Goal: Transaction & Acquisition: Purchase product/service

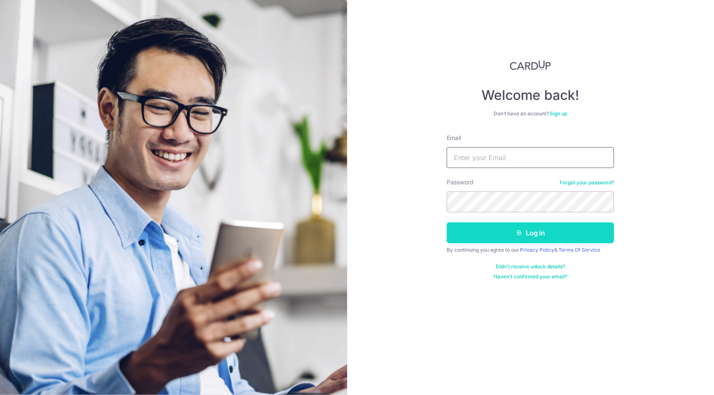
type input "[EMAIL_ADDRESS][DOMAIN_NAME]"
click at [502, 237] on button "Log in" at bounding box center [530, 233] width 167 height 21
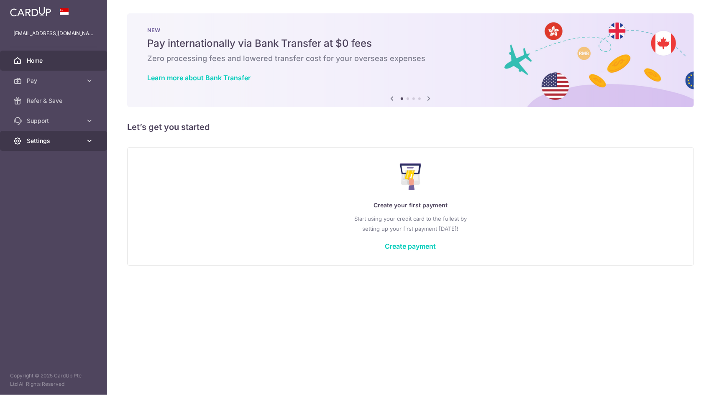
click at [66, 141] on span "Settings" at bounding box center [54, 141] width 55 height 8
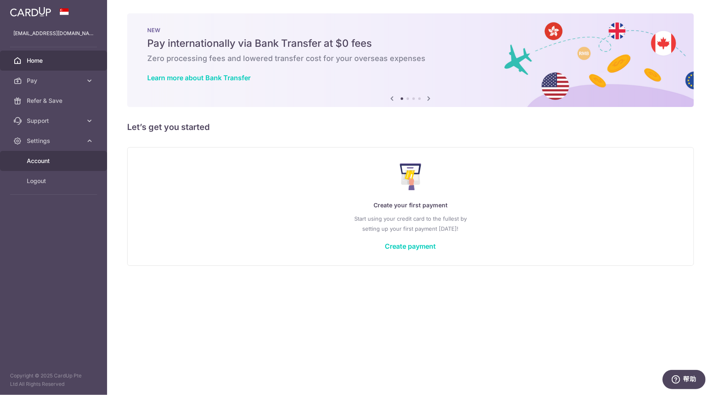
click at [61, 163] on span "Account" at bounding box center [54, 161] width 55 height 8
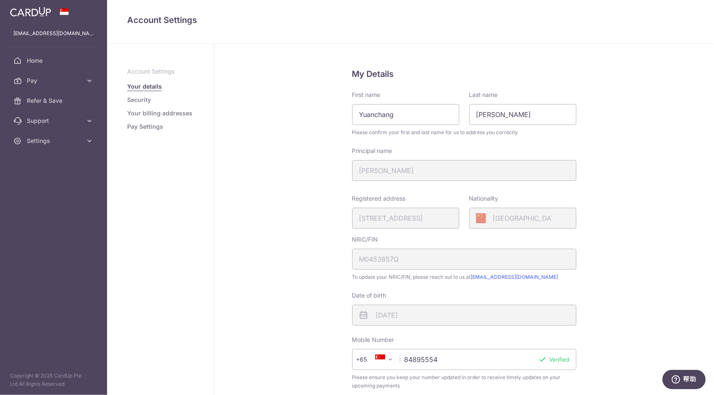
click at [438, 224] on div "Registered address [STREET_ADDRESS]" at bounding box center [405, 211] width 107 height 34
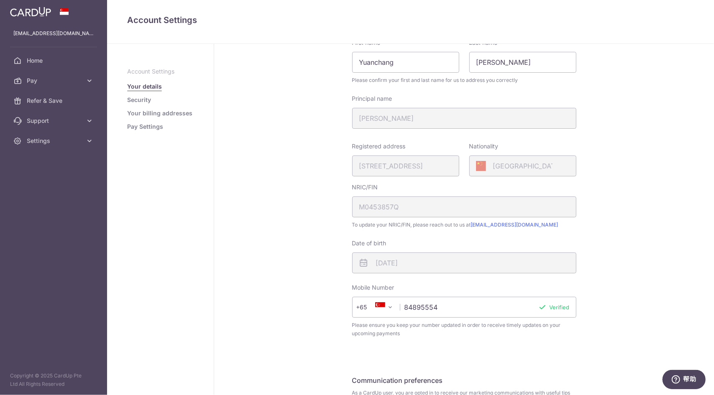
scroll to position [84, 0]
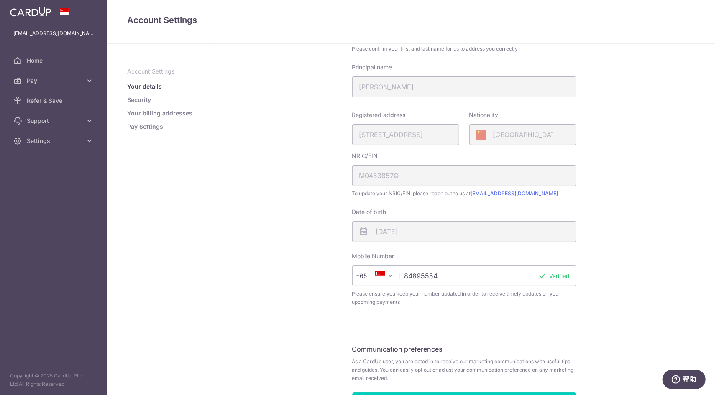
drag, startPoint x: 451, startPoint y: 273, endPoint x: 385, endPoint y: 277, distance: 66.2
click at [385, 277] on div "+376 +971 +93 +1268 +1264 +355 +374 +244 +0 +54 +1684 +43 +61 +297 +358 +994 +3…" at bounding box center [464, 276] width 224 height 21
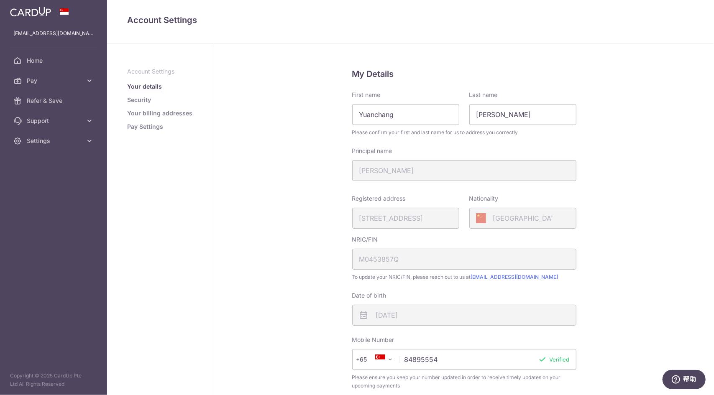
drag, startPoint x: 440, startPoint y: 363, endPoint x: 370, endPoint y: 361, distance: 70.7
click at [370, 361] on div "+376 +971 +93 +1268 +1264 +355 +374 +244 +0 +54 +1684 +43 +61 +297 +358 +994 +3…" at bounding box center [464, 359] width 224 height 21
type input "98158161"
click at [332, 324] on div "My Details First name Yuanchang Last name Zhang Please confirm your first and l…" at bounding box center [464, 290] width 500 height 493
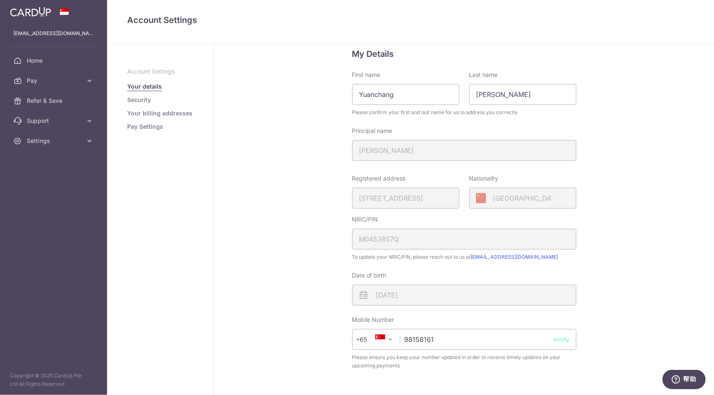
scroll to position [84, 0]
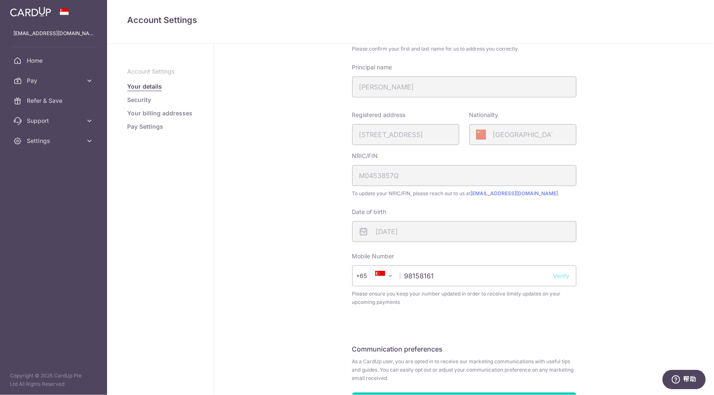
click at [560, 278] on button "Verify" at bounding box center [561, 276] width 16 height 8
click at [531, 281] on input "98158161" at bounding box center [464, 276] width 224 height 21
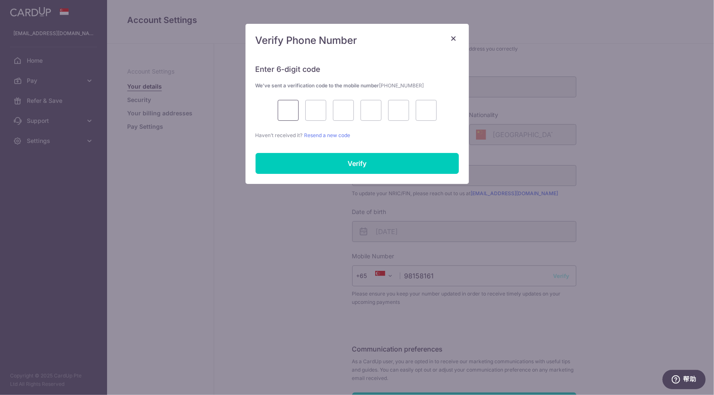
click at [283, 118] on input "text" at bounding box center [288, 110] width 21 height 21
type input "5"
type input "0"
type input "2"
type input "9"
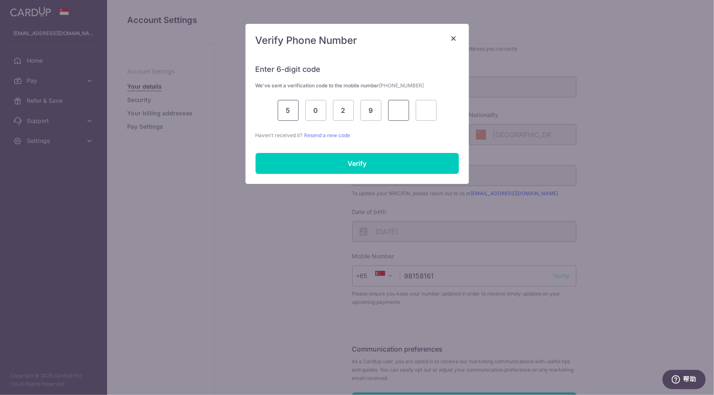
type input "2"
type input "1"
type input "5"
type input "0"
type input "2"
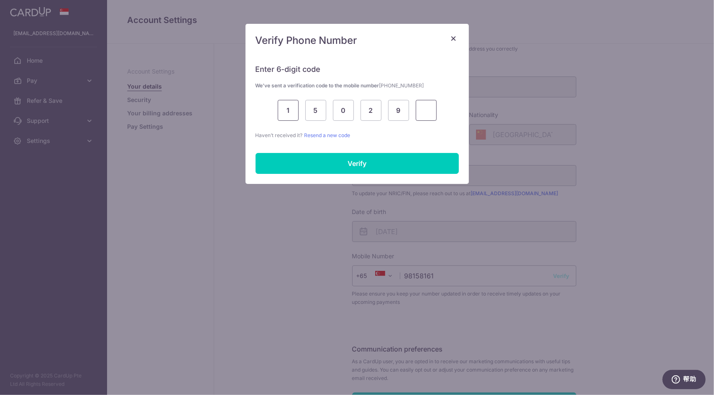
type input "2"
type input "9"
type input "2"
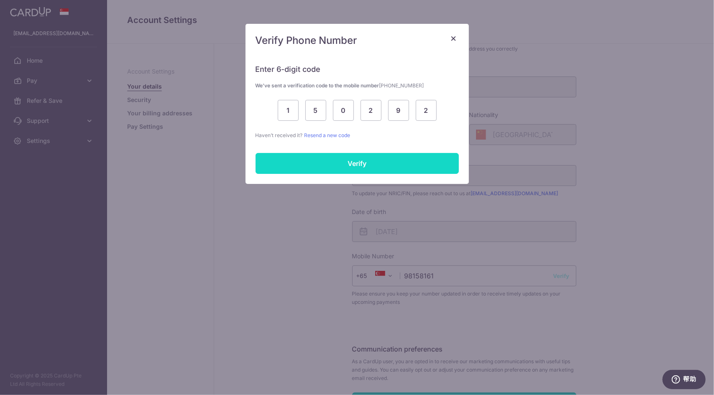
click at [342, 154] on input "Verify" at bounding box center [357, 163] width 203 height 21
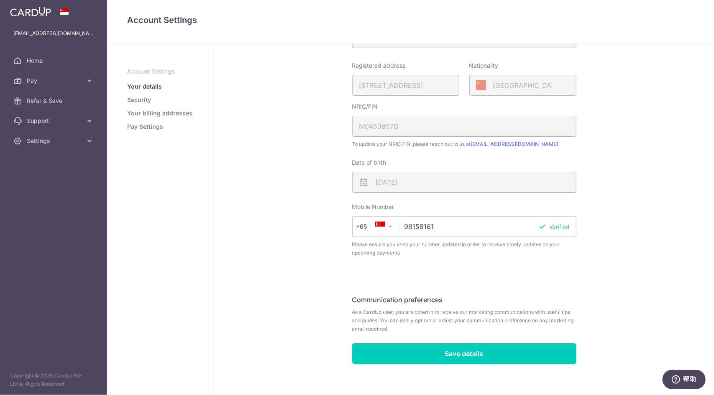
scroll to position [141, 0]
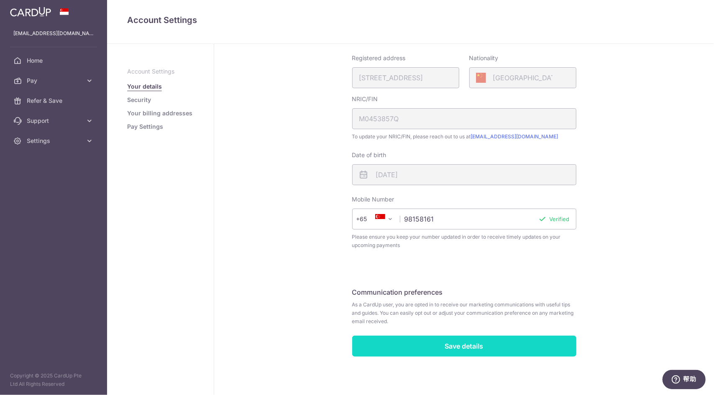
click at [426, 342] on input "Save details" at bounding box center [464, 346] width 224 height 21
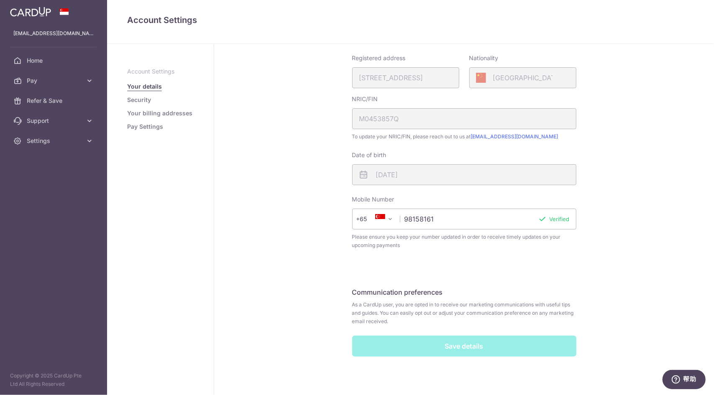
click at [133, 103] on link "Security" at bounding box center [139, 100] width 24 height 8
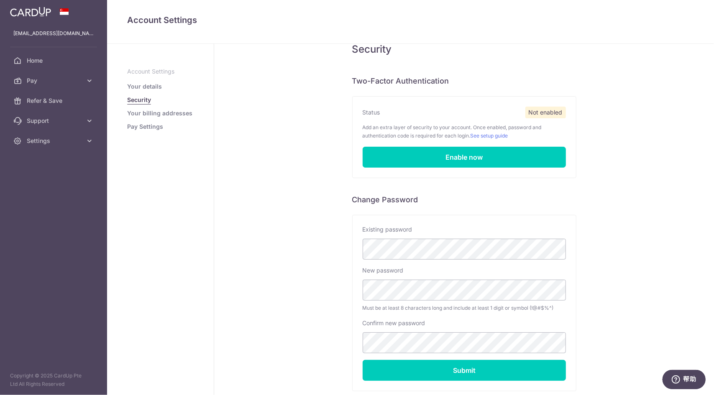
scroll to position [75, 0]
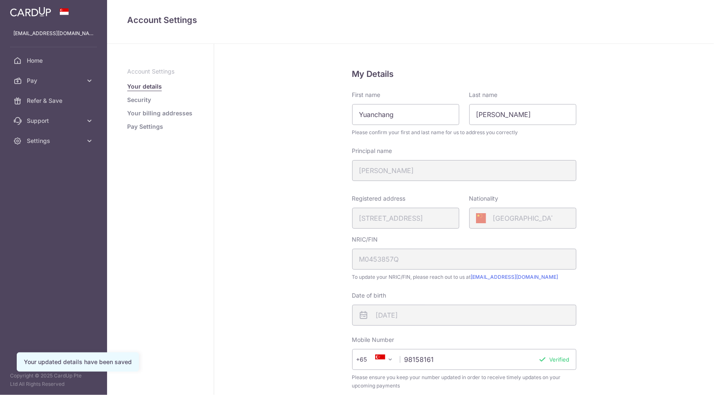
click at [146, 112] on link "Your billing addresses" at bounding box center [159, 113] width 65 height 8
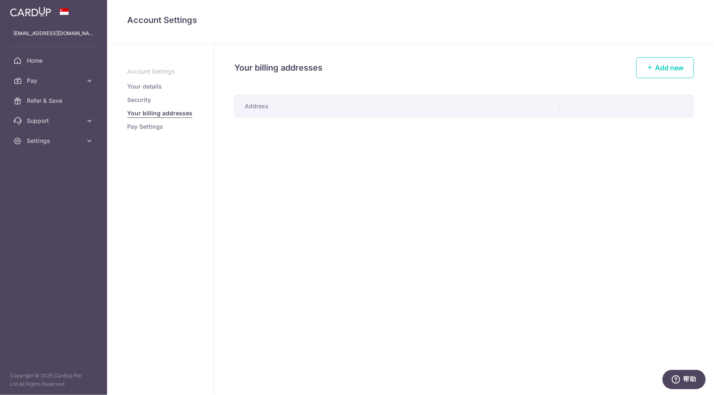
click at [158, 130] on link "Pay Settings" at bounding box center [145, 127] width 36 height 8
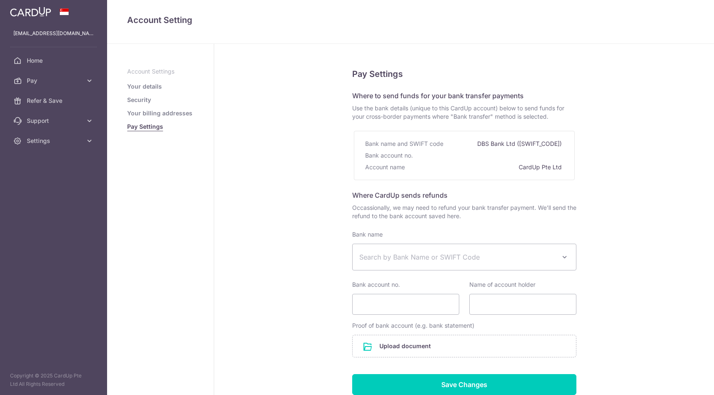
select select
drag, startPoint x: 473, startPoint y: 142, endPoint x: 568, endPoint y: 142, distance: 94.9
click at [568, 142] on div "Bank name and SWIFT code DBS Bank Ltd (DBSSSGSG) Bank account no. Account name …" at bounding box center [464, 155] width 221 height 49
drag, startPoint x: 564, startPoint y: 166, endPoint x: 508, endPoint y: 165, distance: 56.0
click at [508, 165] on div "Bank name and SWIFT code DBS Bank Ltd (DBSSSGSG) Bank account no. Account name …" at bounding box center [464, 155] width 207 height 35
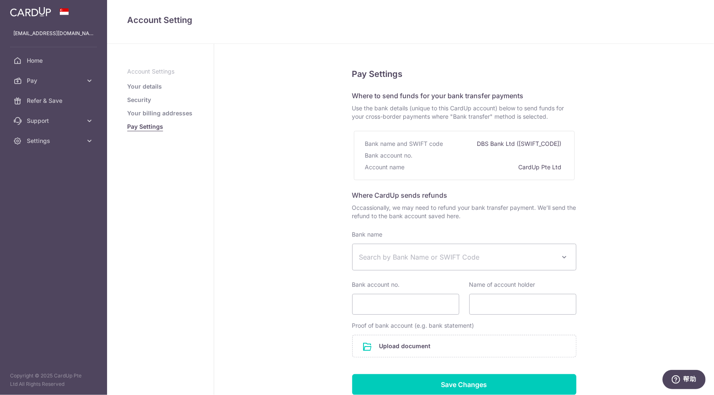
click at [508, 165] on div "Account name CardUp Pte Ltd" at bounding box center [464, 167] width 198 height 12
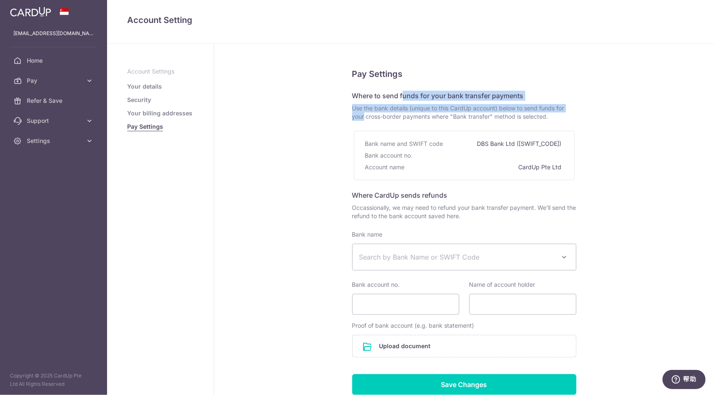
drag, startPoint x: 344, startPoint y: 98, endPoint x: 541, endPoint y: 105, distance: 197.5
click at [540, 105] on div "Pay Settings Where to send funds for your bank transfer payments Use the bank d…" at bounding box center [464, 251] width 500 height 414
click at [541, 105] on span "Use the bank details (unique to this CardUp account) below to send funds for yo…" at bounding box center [464, 112] width 224 height 17
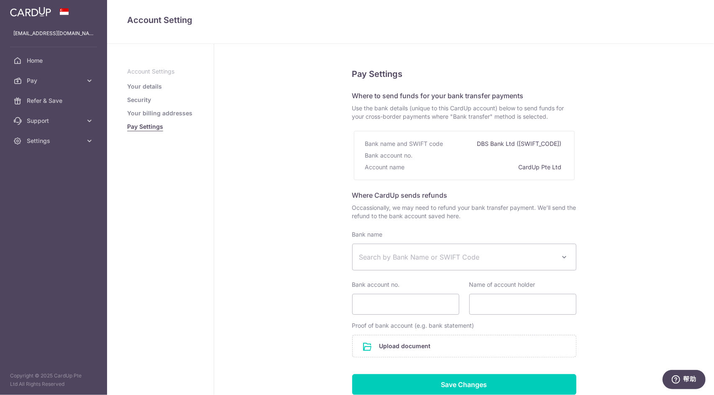
click at [584, 124] on div "Pay Settings Where to send funds for your bank transfer payments Use the bank d…" at bounding box center [464, 251] width 500 height 414
drag, startPoint x: 584, startPoint y: 124, endPoint x: 609, endPoint y: 172, distance: 53.9
click at [609, 172] on div "Pay Settings Where to send funds for your bank transfer payments Use the bank d…" at bounding box center [464, 251] width 500 height 414
drag, startPoint x: 562, startPoint y: 165, endPoint x: 361, endPoint y: 145, distance: 201.8
click at [361, 145] on div "Bank name and SWIFT code DBS Bank Ltd (DBSSSGSG) Bank account no. Account name …" at bounding box center [464, 155] width 207 height 35
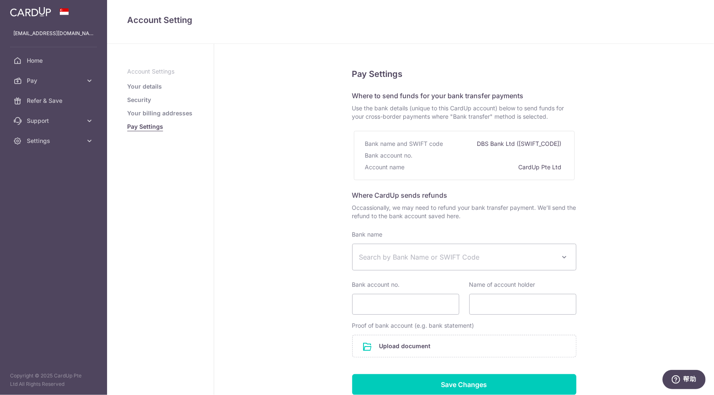
click at [361, 145] on div "Bank name and SWIFT code DBS Bank Ltd (DBSSSGSG) Bank account no. Account name …" at bounding box center [464, 155] width 207 height 35
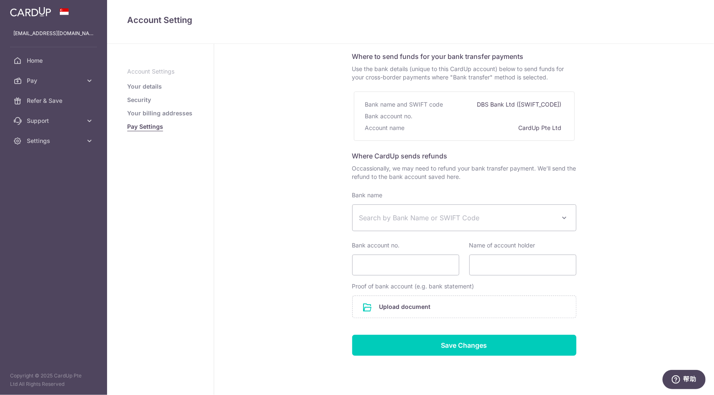
scroll to position [42, 0]
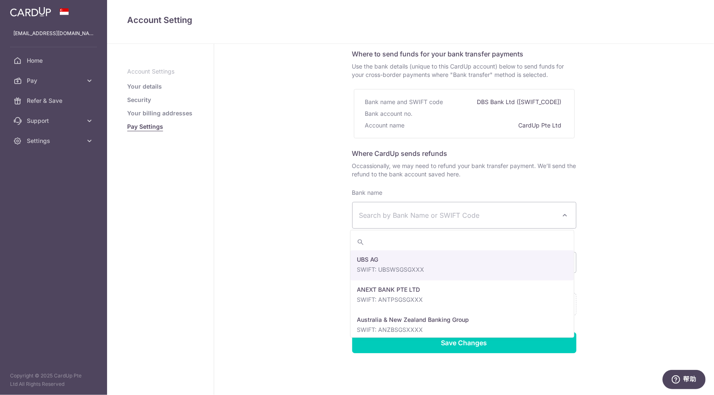
click at [402, 212] on span "Search by Bank Name or SWIFT Code" at bounding box center [457, 215] width 197 height 10
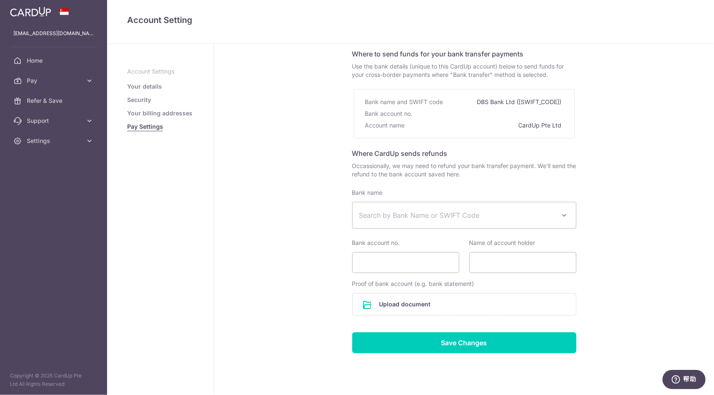
click at [325, 206] on div "Pay Settings Where to send funds for your bank transfer payments Use the bank d…" at bounding box center [464, 209] width 500 height 414
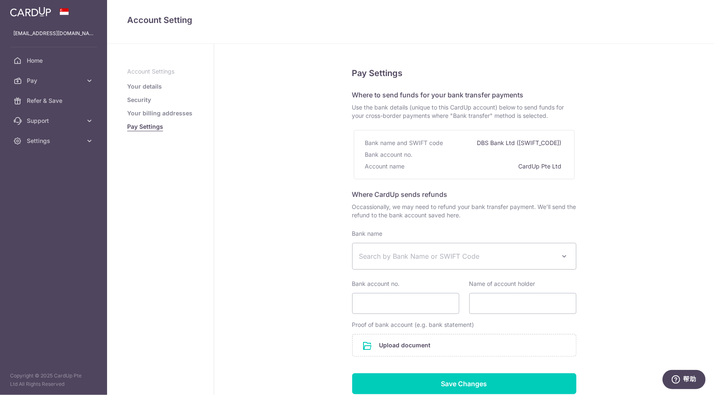
scroll to position [0, 0]
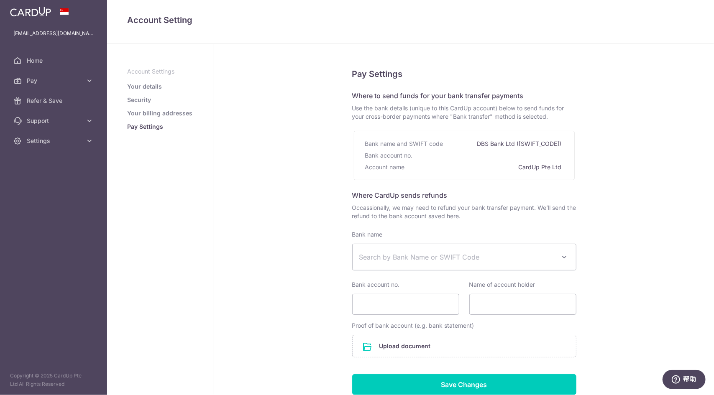
click at [365, 133] on div "Bank name and SWIFT code DBS Bank Ltd (DBSSSGSG) Bank account no. Account name …" at bounding box center [464, 155] width 221 height 49
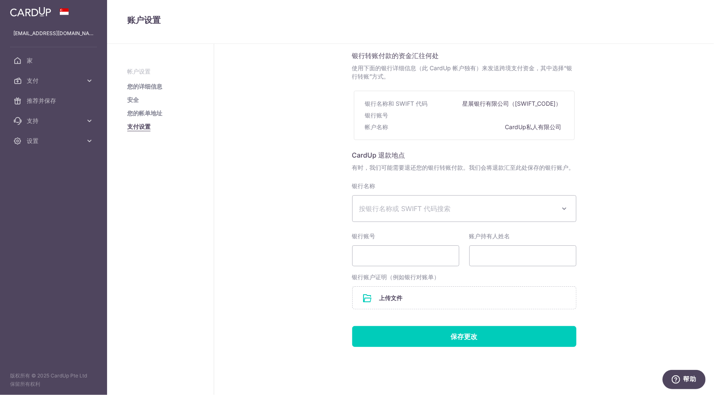
scroll to position [42, 0]
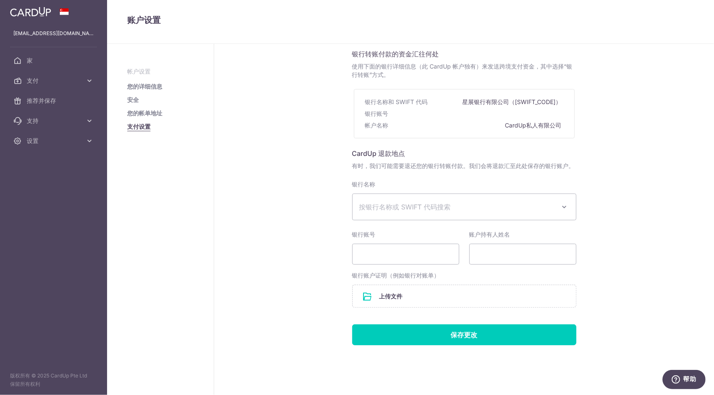
click at [500, 125] on div "帐户名称 CardUp私人有限公司" at bounding box center [464, 126] width 198 height 12
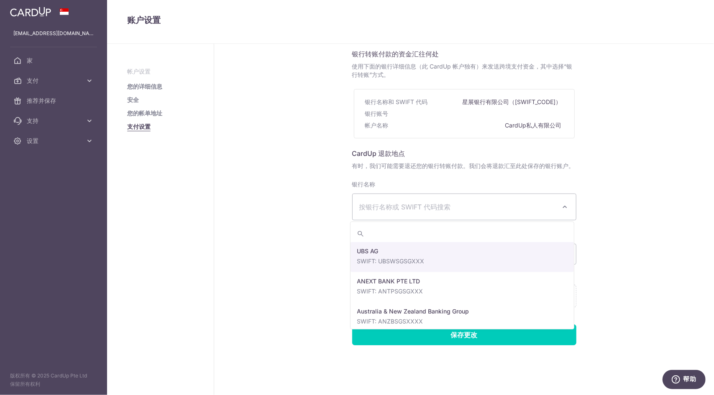
click at [476, 202] on span "按银行名称或 SWIFT 代码搜索" at bounding box center [457, 207] width 197 height 10
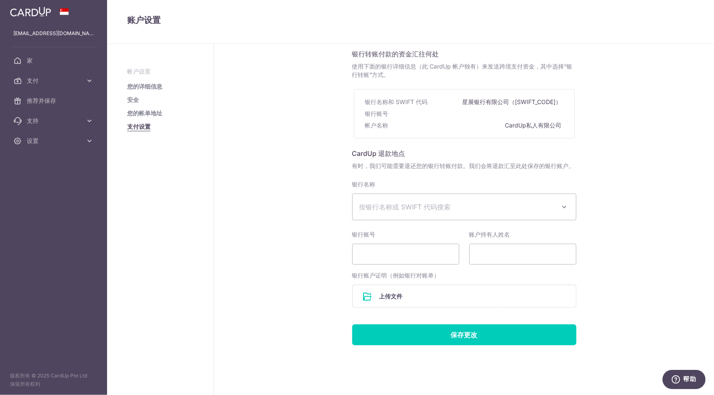
click at [452, 189] on div "银行名称 瑞银集团 ANEXT银行私人有限公司 澳大利亚和新西兰银行集团 曼谷银行大众有限公司 美国银行美林新加坡公司 中国银行 交通银行股份有限公司 巴克莱…" at bounding box center [464, 200] width 224 height 40
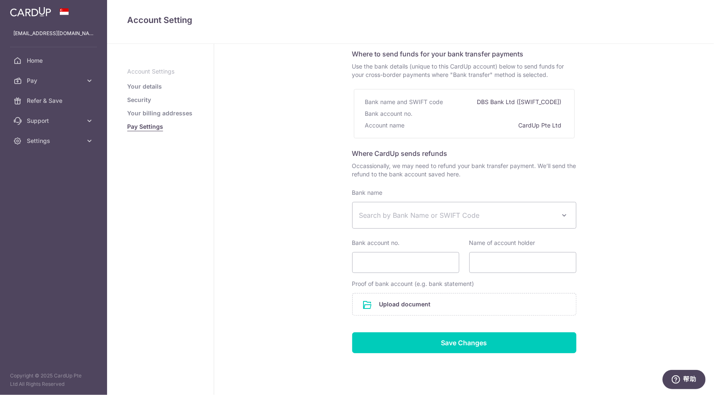
click at [237, 118] on div "Pay Settings Where to send funds for your bank transfer payments Use the bank d…" at bounding box center [464, 209] width 500 height 414
click at [58, 107] on link "Refer & Save" at bounding box center [53, 101] width 107 height 20
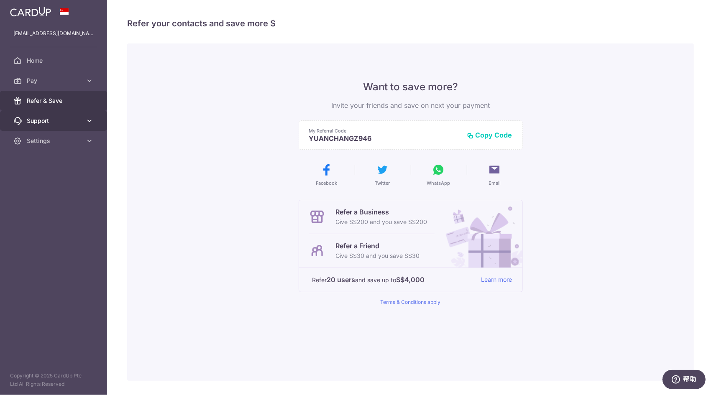
click at [81, 116] on link "Support" at bounding box center [53, 121] width 107 height 20
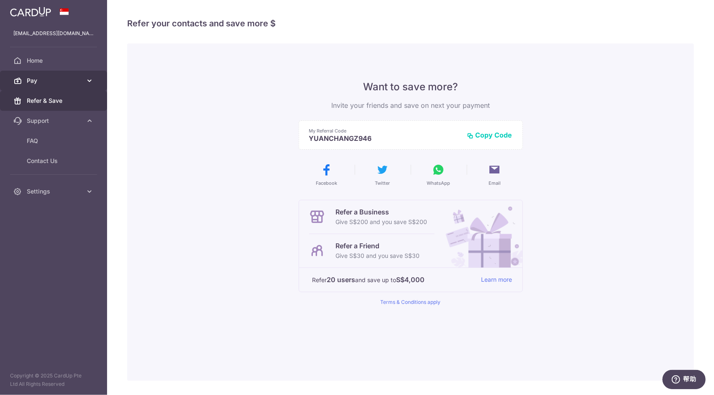
click at [74, 88] on link "Pay" at bounding box center [53, 81] width 107 height 20
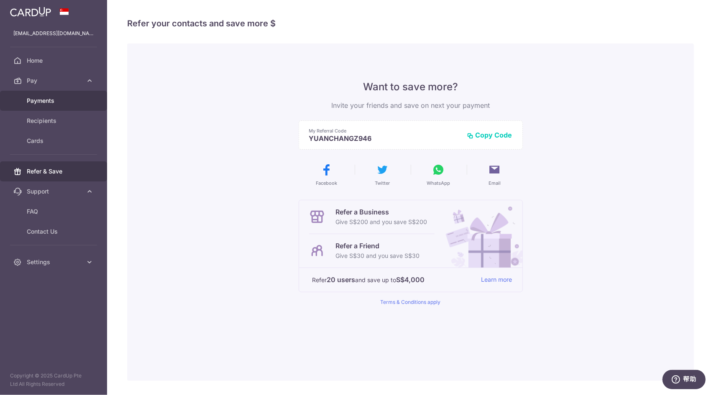
click at [70, 105] on link "Payments" at bounding box center [53, 101] width 107 height 20
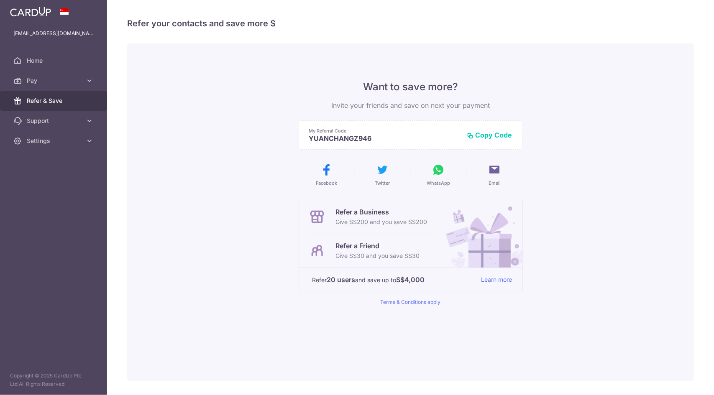
click at [69, 71] on link "Pay" at bounding box center [53, 81] width 107 height 20
click at [85, 97] on link "Payments" at bounding box center [53, 101] width 107 height 20
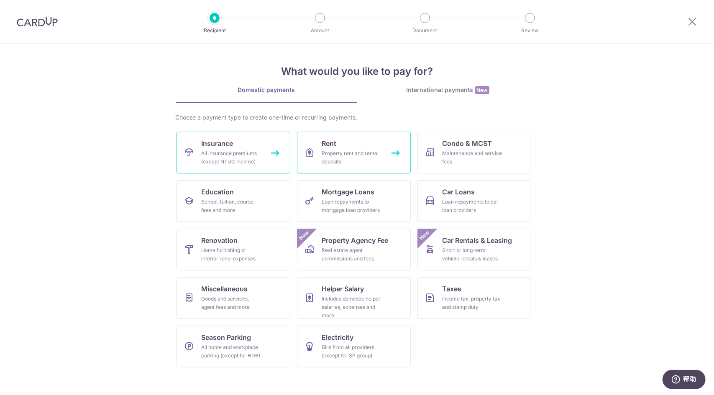
drag, startPoint x: 298, startPoint y: 133, endPoint x: 200, endPoint y: 139, distance: 98.1
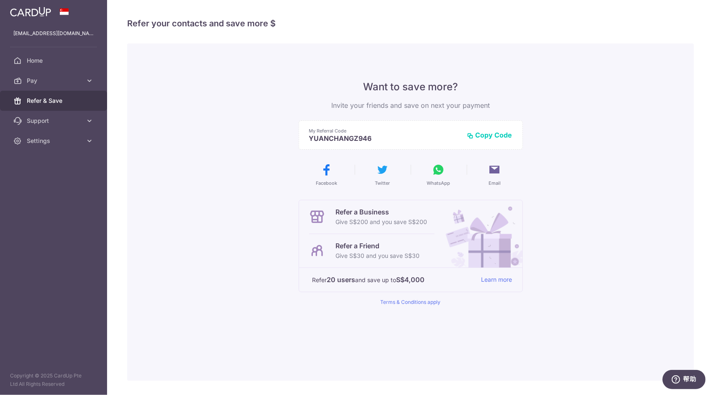
click at [72, 92] on link "Refer & Save" at bounding box center [53, 101] width 107 height 20
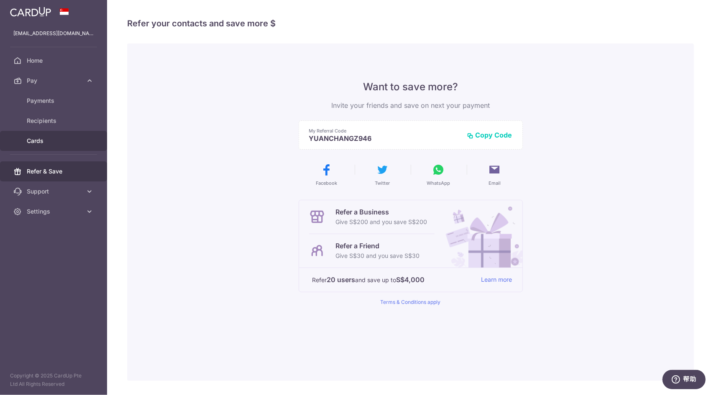
click at [66, 142] on span "Cards" at bounding box center [54, 141] width 55 height 8
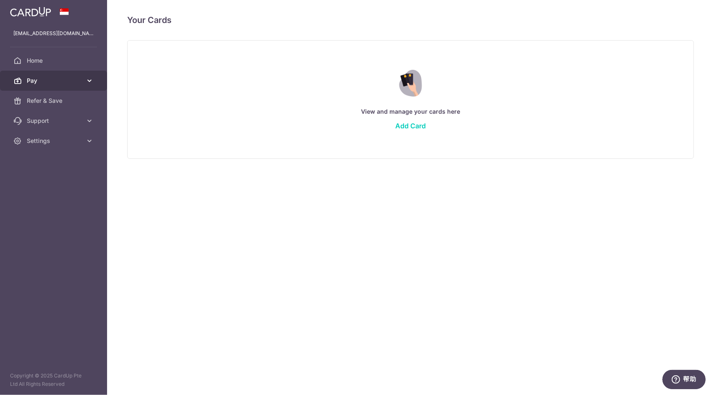
click at [83, 79] on link "Pay" at bounding box center [53, 81] width 107 height 20
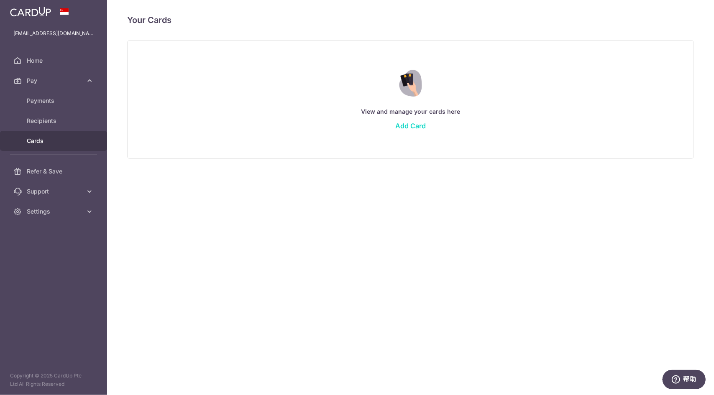
click at [406, 125] on link "Add Card" at bounding box center [410, 126] width 31 height 8
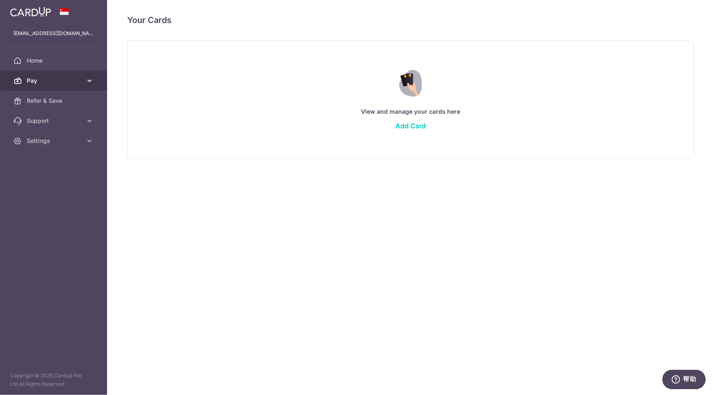
click at [73, 88] on link "Pay" at bounding box center [53, 81] width 107 height 20
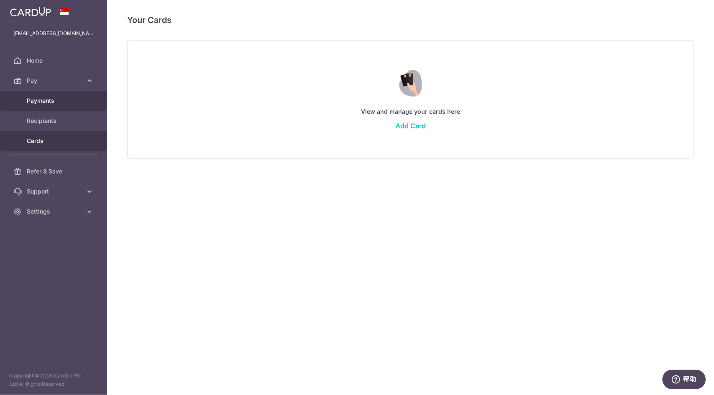
click at [66, 99] on span "Payments" at bounding box center [54, 101] width 55 height 8
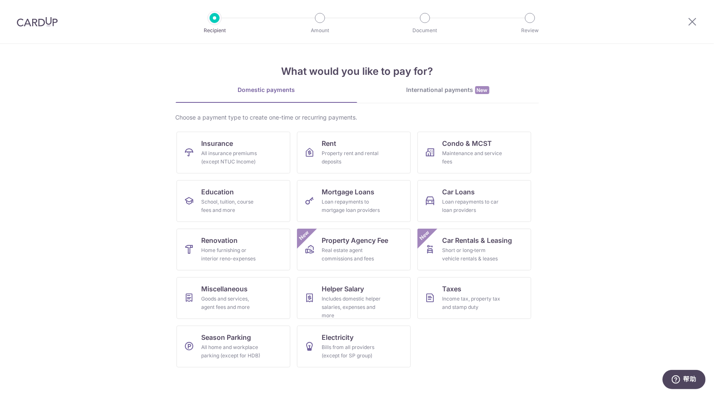
click at [427, 87] on div "International payments New" at bounding box center [448, 90] width 182 height 9
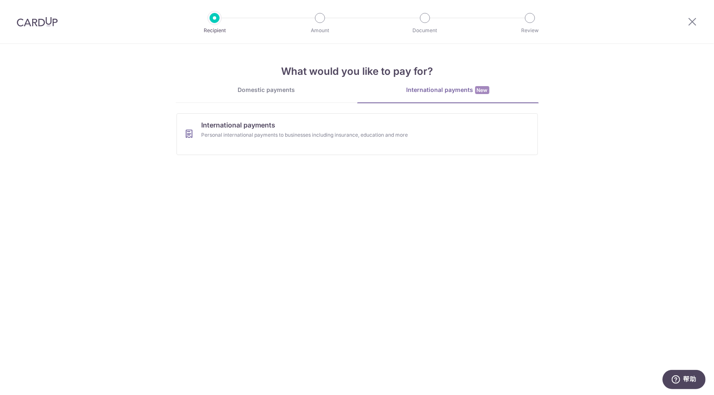
click at [307, 90] on div "Domestic payments" at bounding box center [267, 90] width 182 height 8
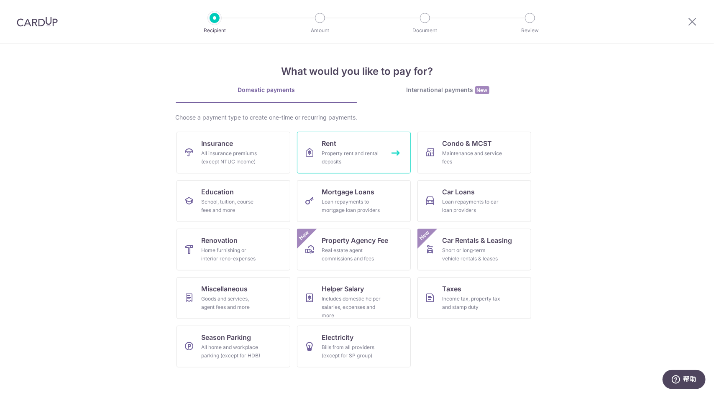
click at [365, 154] on div "Property rent and rental deposits" at bounding box center [352, 157] width 60 height 17
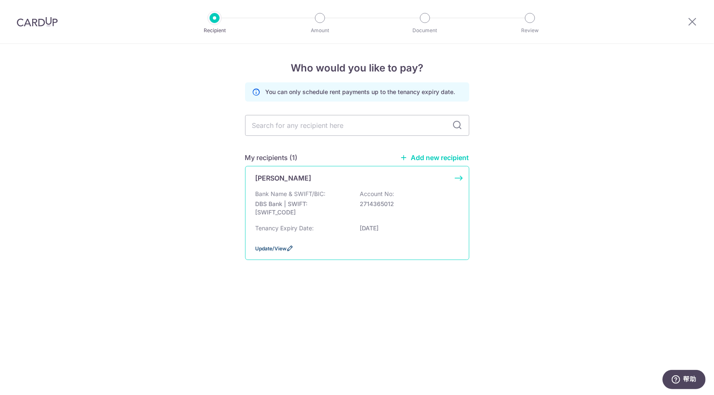
click at [283, 248] on span "Update/View" at bounding box center [271, 249] width 31 height 6
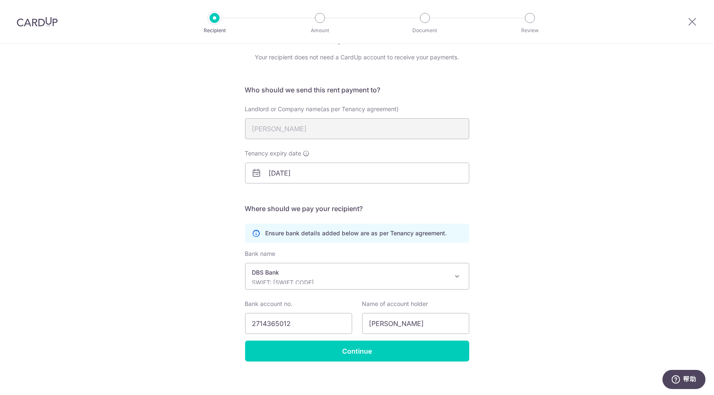
scroll to position [34, 0]
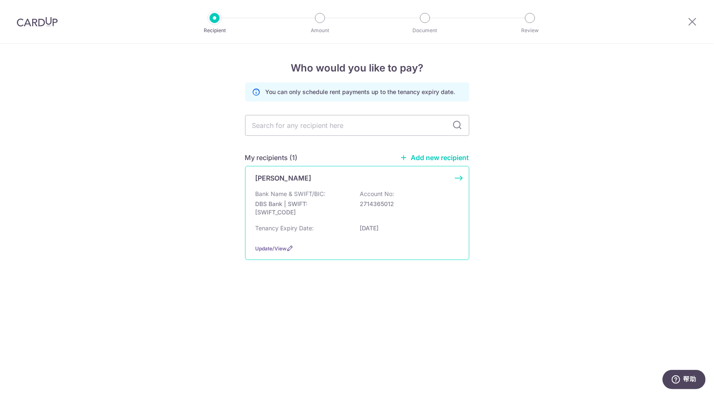
click at [351, 177] on div "[PERSON_NAME]" at bounding box center [352, 178] width 193 height 10
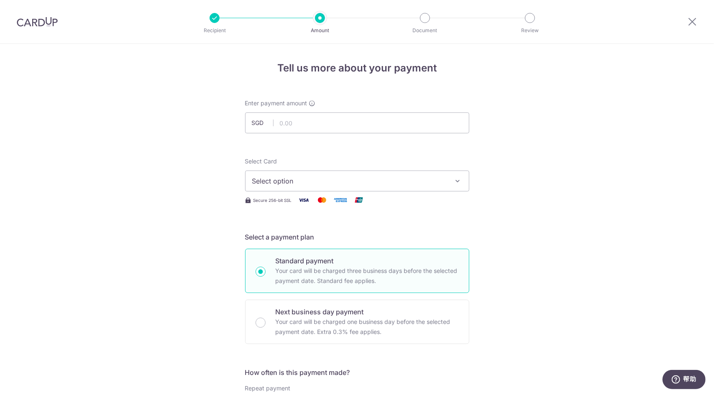
click at [310, 124] on input "text" at bounding box center [357, 123] width 224 height 21
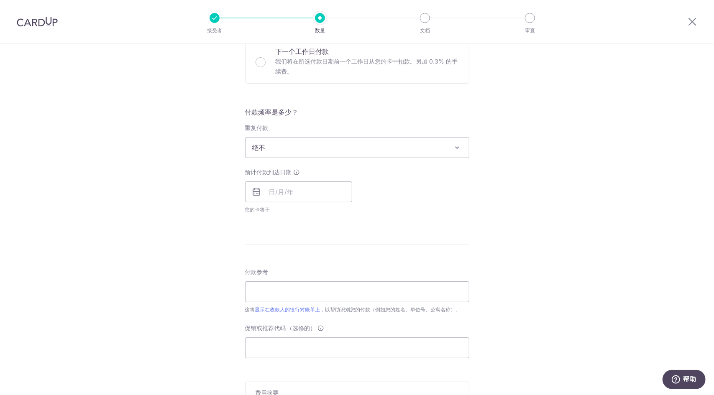
scroll to position [251, 0]
click at [305, 184] on input "text" at bounding box center [298, 191] width 107 height 21
click at [407, 195] on div "预计付款到达日期 上一页 下一个 八月 九月 十月 十一月 十二月 2025 2026 2027 2028 2029 2030 2031 2032 2033 …" at bounding box center [357, 191] width 234 height 46
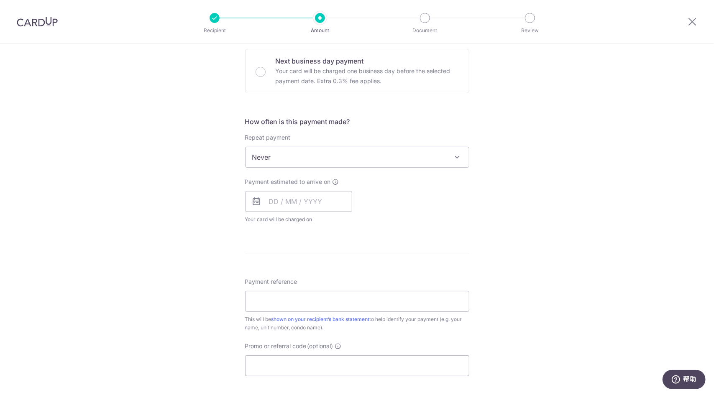
scroll to position [261, 0]
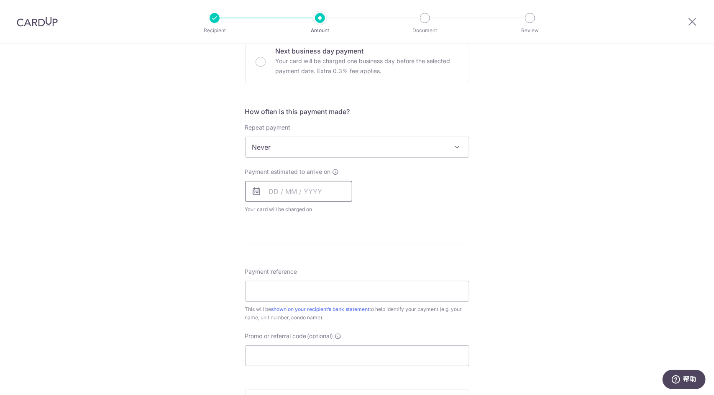
click at [293, 200] on input "text" at bounding box center [298, 191] width 107 height 21
click at [435, 223] on form "Enter payment amount SGD Select Card Select option Add credit card Secure 256-b…" at bounding box center [357, 169] width 224 height 662
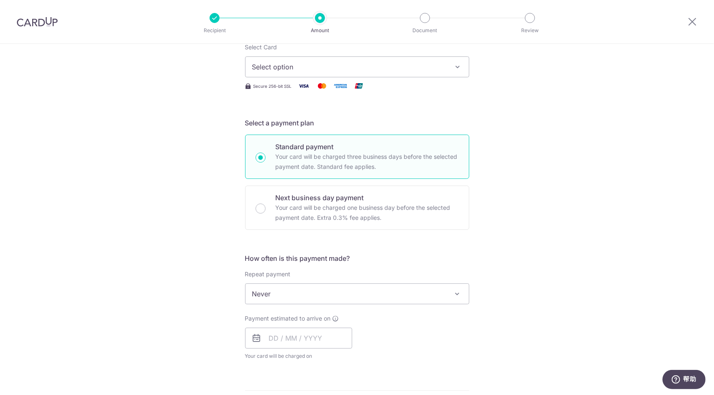
scroll to position [94, 0]
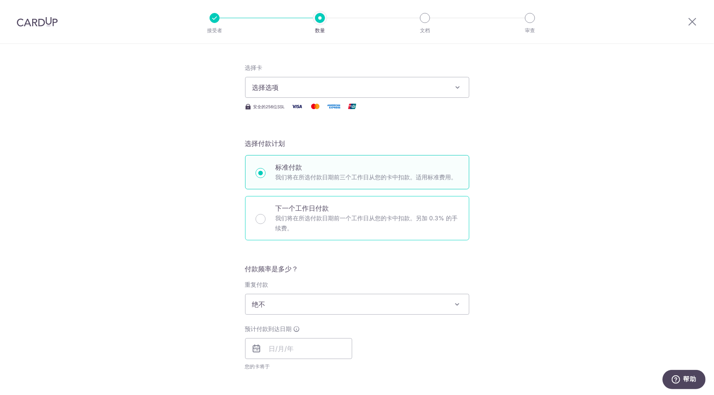
click at [345, 239] on div "下一个工作日付款 我们将在所选付款日期前一个工作日从您的卡中扣款。另加 0.3% 的手续费。" at bounding box center [357, 218] width 224 height 44
radio input "false"
radio input "true"
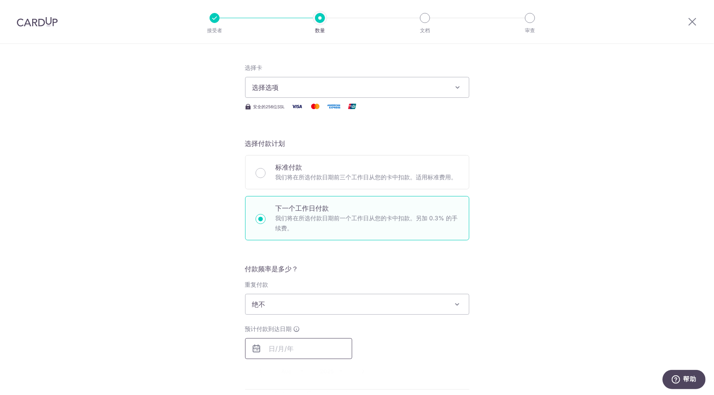
click at [296, 345] on input "text" at bounding box center [298, 348] width 107 height 21
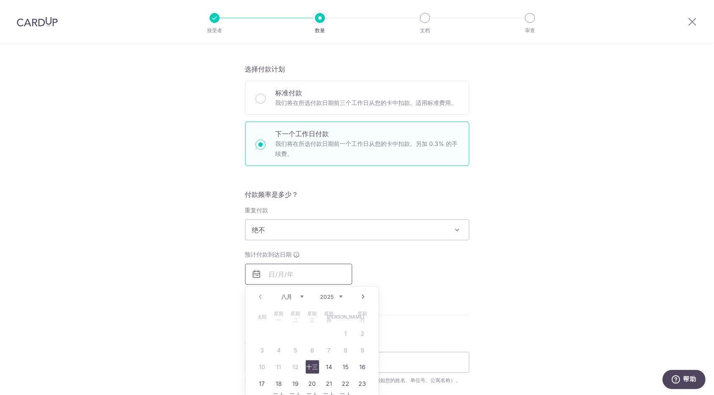
scroll to position [177, 0]
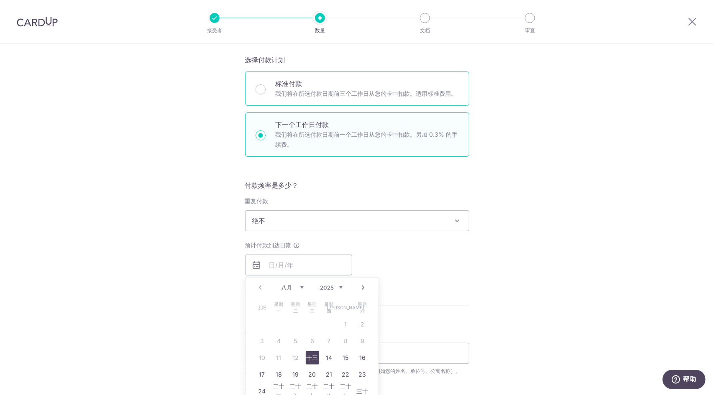
click at [353, 99] on div "标准付款 我们将在所选付款日期前三个工作日从您的卡中扣款。适用标准费用。" at bounding box center [357, 89] width 224 height 34
radio input "true"
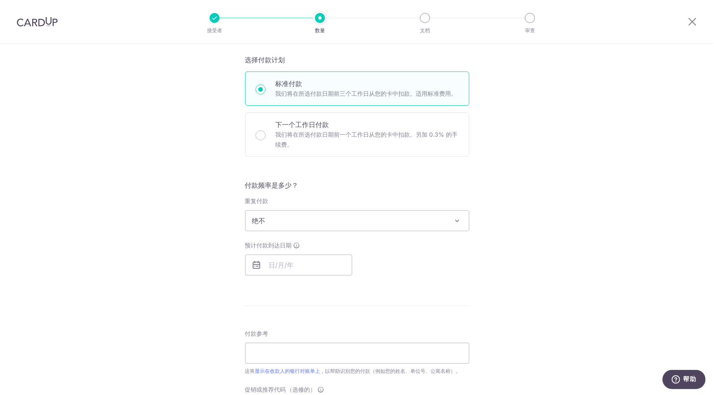
click at [370, 172] on form "输入付款金额 新加坡元 选择卡 Select option 添加信用卡 安全的256位SSL 文本 新卡详情 卡片 安全的256位SSL 不支持所有美国运通公…" at bounding box center [357, 237] width 224 height 631
click at [358, 211] on span "绝不" at bounding box center [357, 221] width 223 height 20
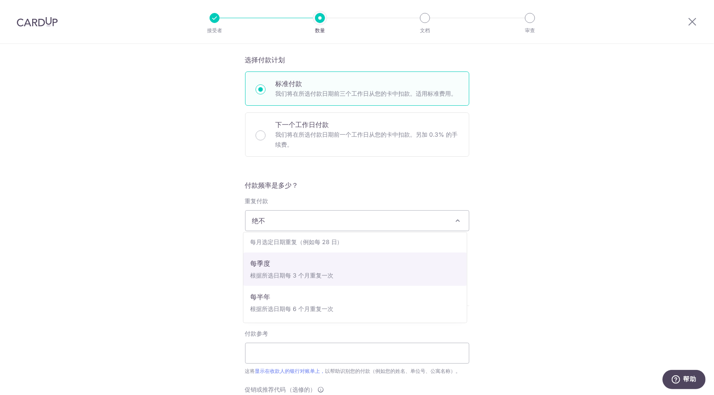
click at [561, 254] on div "告诉我们有关您的付款的更多信息 输入付款金额 新加坡元 选择卡 Select option 添加信用卡 安全的256位SSL 文本 新卡详情 卡片 安全的25…" at bounding box center [357, 230] width 714 height 726
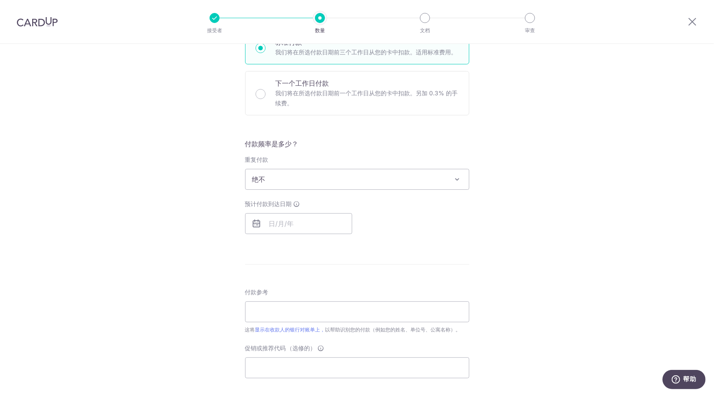
scroll to position [303, 0]
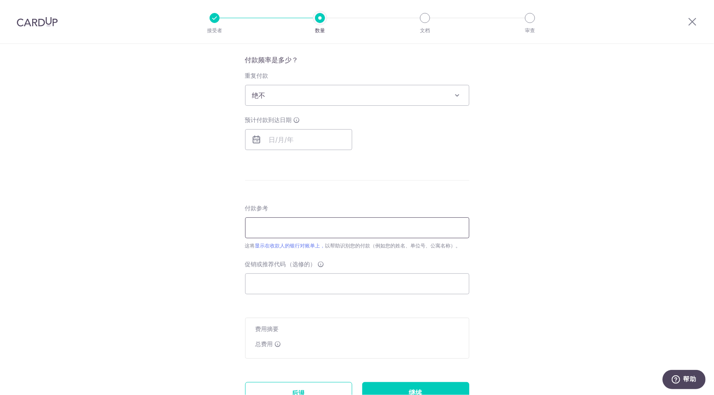
click at [350, 229] on input "付款参考" at bounding box center [357, 227] width 224 height 21
click at [348, 275] on input "促销或推荐代码 （选修的）" at bounding box center [357, 284] width 224 height 21
click at [359, 228] on input "付款参考" at bounding box center [357, 227] width 224 height 21
click at [320, 266] on icon at bounding box center [321, 264] width 7 height 7
click at [320, 274] on input "促销或推荐代码 （选修的） Enter either a promo code or a referral code that is tied to the …" at bounding box center [357, 284] width 224 height 21
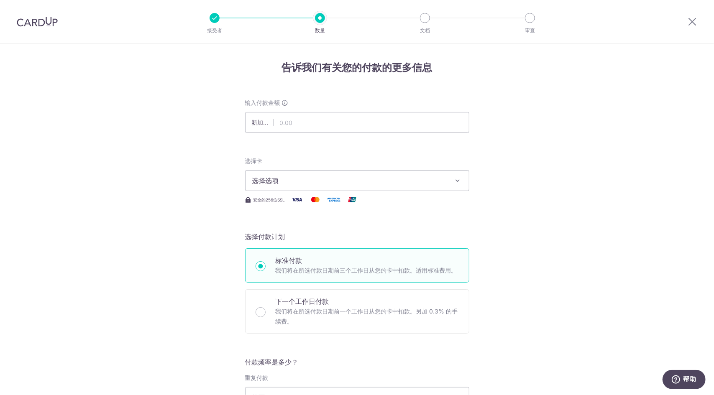
scroll to position [0, 0]
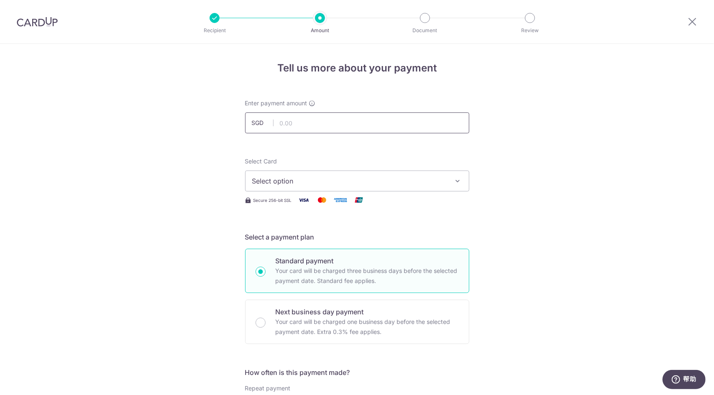
click at [344, 127] on input "text" at bounding box center [357, 123] width 224 height 21
click at [296, 177] on span "Select option" at bounding box center [349, 181] width 195 height 10
click at [292, 200] on span "Add credit card" at bounding box center [364, 204] width 195 height 8
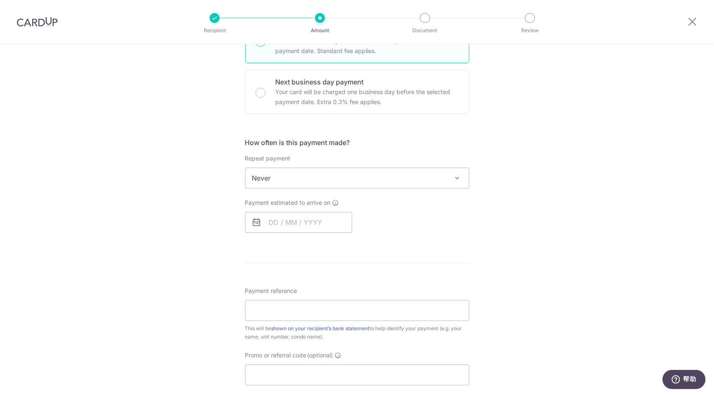
scroll to position [619, 0]
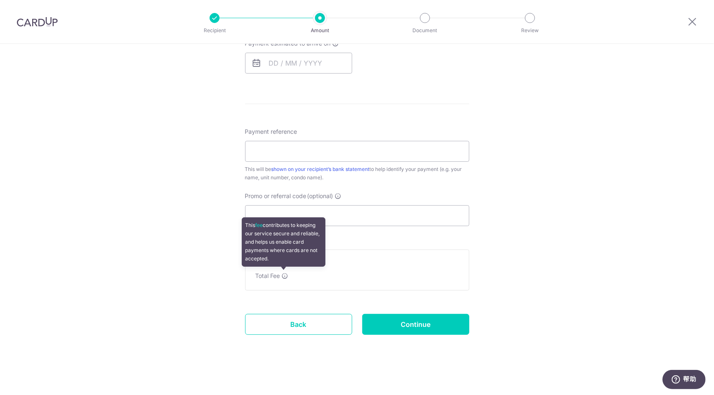
click at [285, 273] on icon at bounding box center [285, 276] width 7 height 7
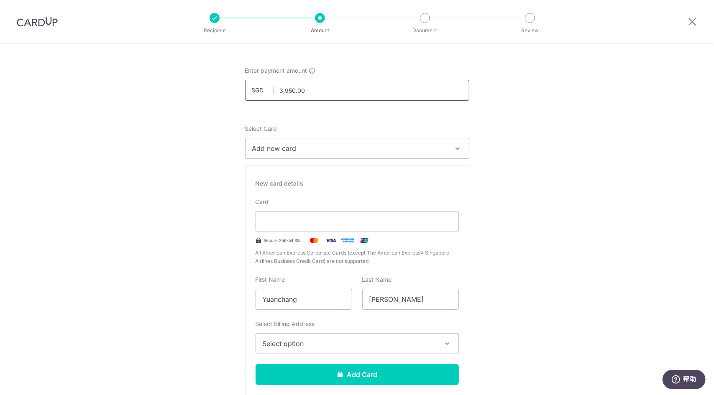
scroll to position [0, 0]
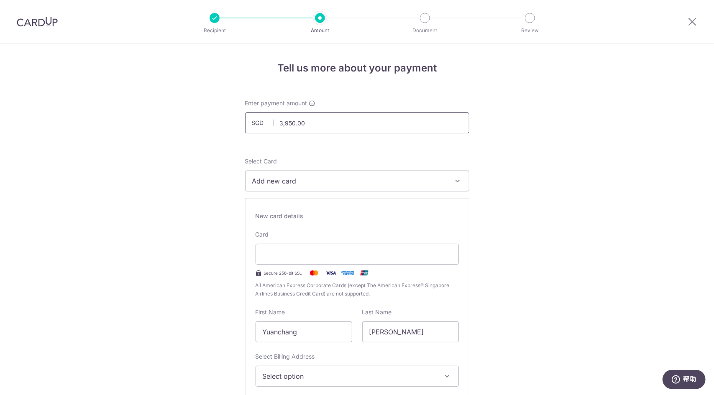
click at [322, 118] on input "3,950.00" at bounding box center [357, 123] width 224 height 21
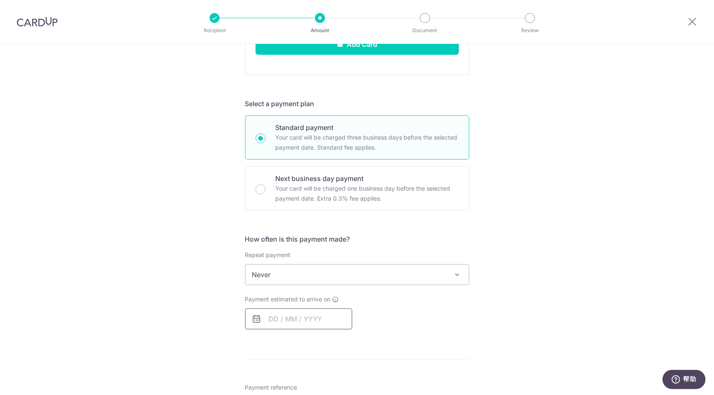
scroll to position [502, 0]
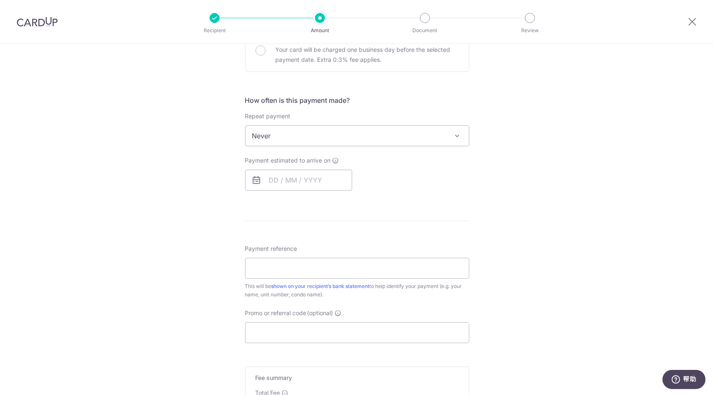
type input "3,950.00"
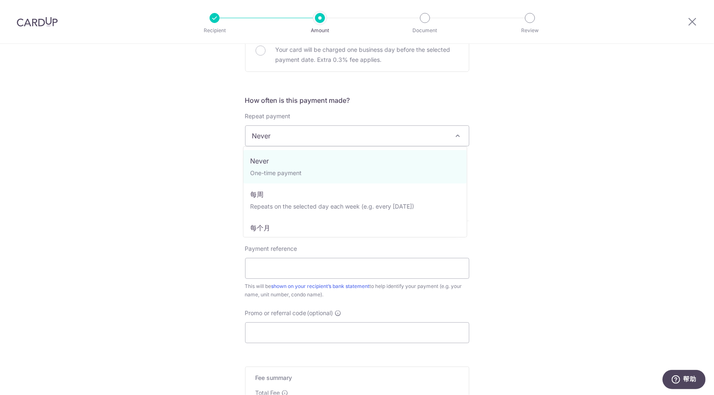
click at [345, 139] on span "Never" at bounding box center [357, 136] width 223 height 20
click at [333, 137] on span "Never" at bounding box center [357, 136] width 223 height 20
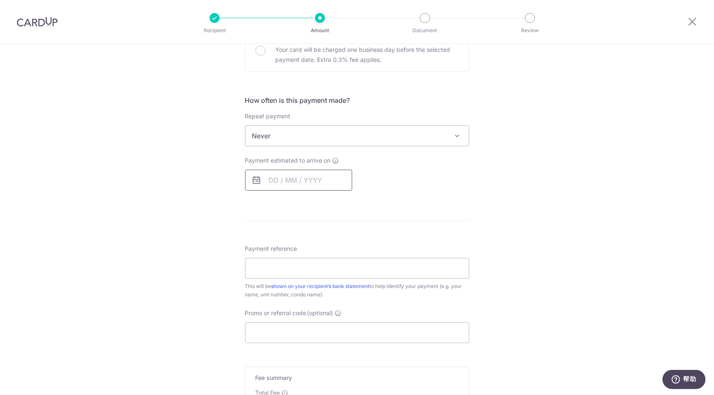
click at [304, 172] on input "text" at bounding box center [298, 180] width 107 height 21
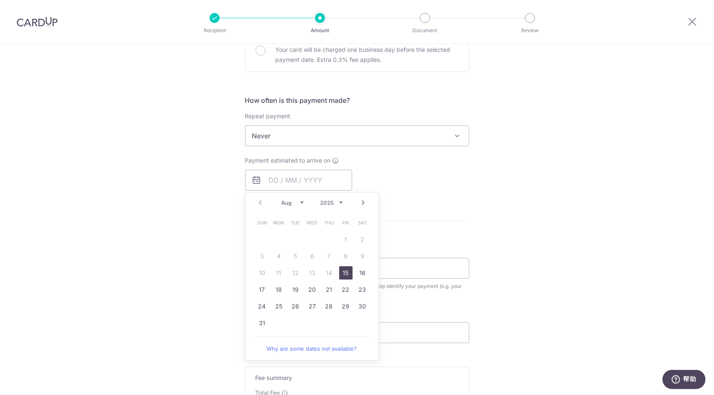
click at [347, 272] on link "15" at bounding box center [345, 272] width 13 height 13
type input "15/08/2025"
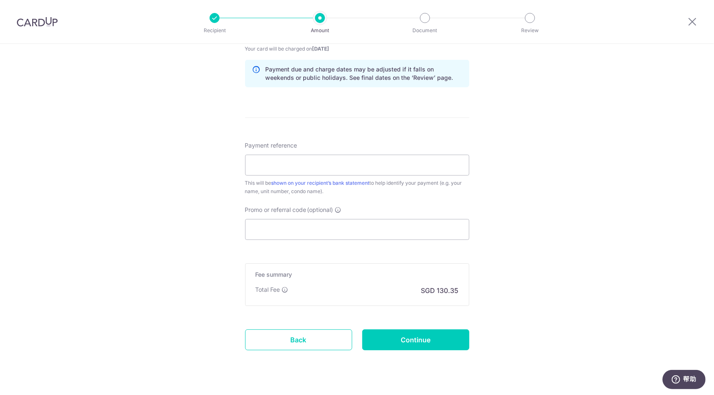
scroll to position [666, 0]
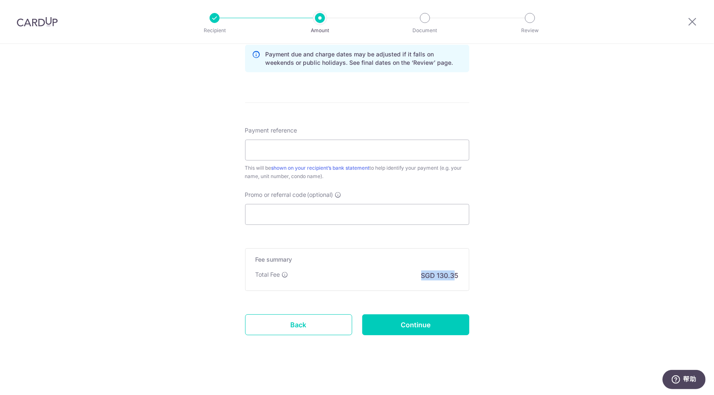
drag, startPoint x: 420, startPoint y: 269, endPoint x: 454, endPoint y: 273, distance: 34.6
click at [454, 273] on p "SGD 130.35" at bounding box center [440, 276] width 38 height 10
click at [293, 278] on div "Fee summary Base fee Extend fee Next-day fee Total Fee SGD 130.35" at bounding box center [357, 269] width 224 height 43
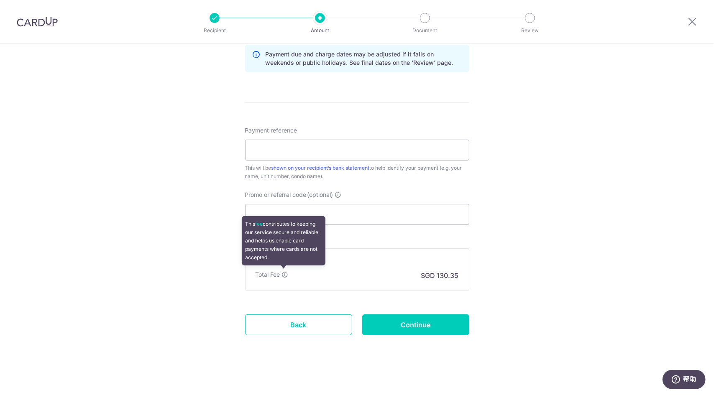
click at [285, 272] on icon at bounding box center [285, 274] width 7 height 7
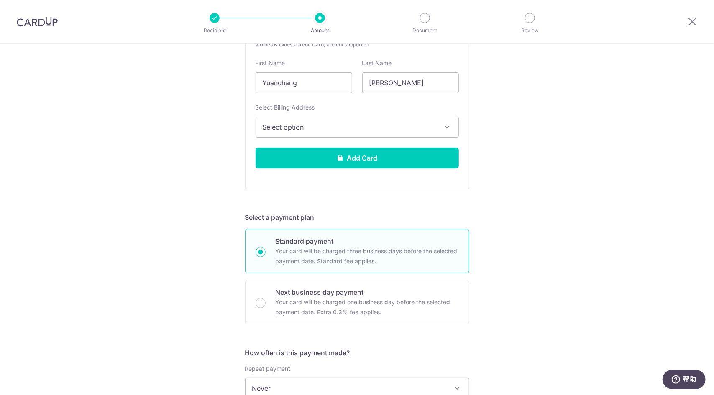
scroll to position [251, 0]
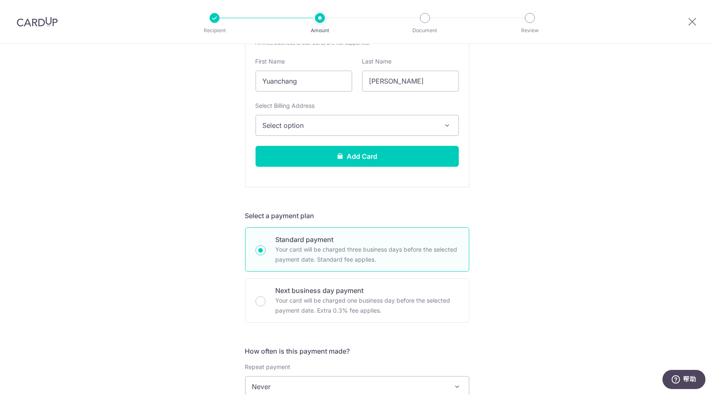
click at [677, 376] on icon "帮助" at bounding box center [675, 379] width 8 height 8
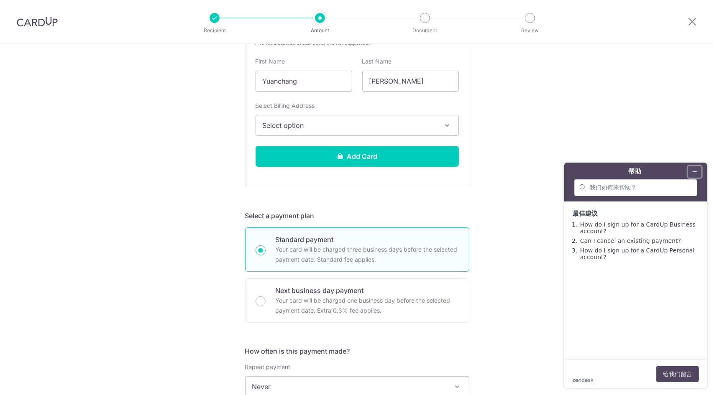
click at [694, 170] on icon "最小化小组件" at bounding box center [694, 172] width 6 height 6
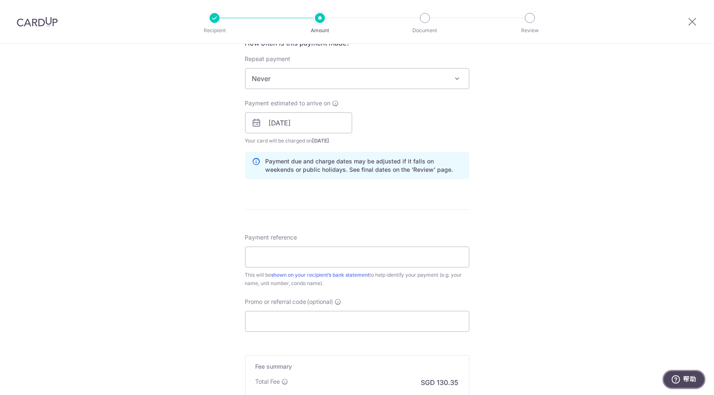
scroll to position [627, 0]
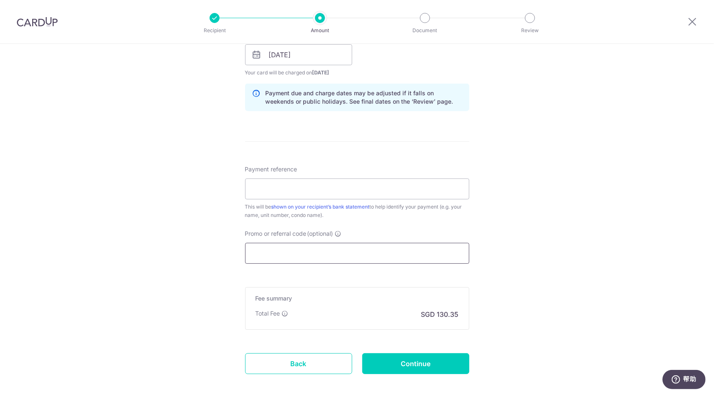
click at [291, 253] on input "Promo or referral code (optional)" at bounding box center [357, 253] width 224 height 21
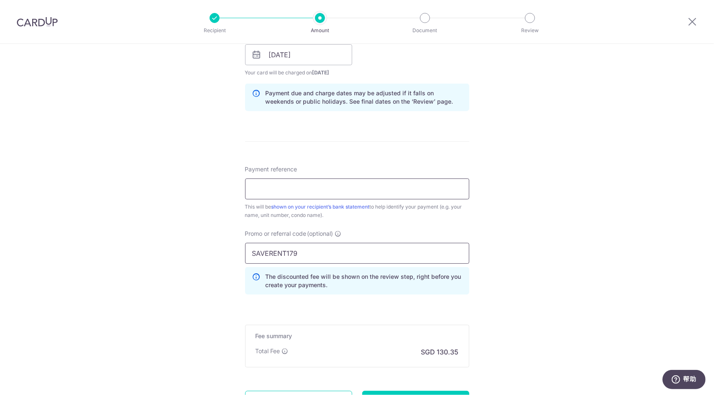
type input "SAVERENT179"
click at [332, 185] on input "Payment reference" at bounding box center [357, 189] width 224 height 21
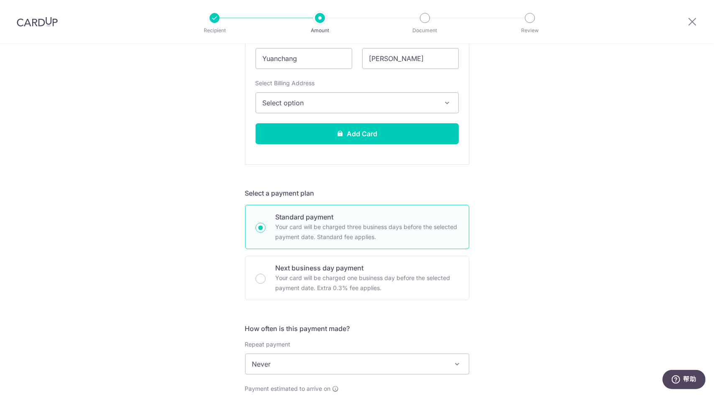
scroll to position [125, 0]
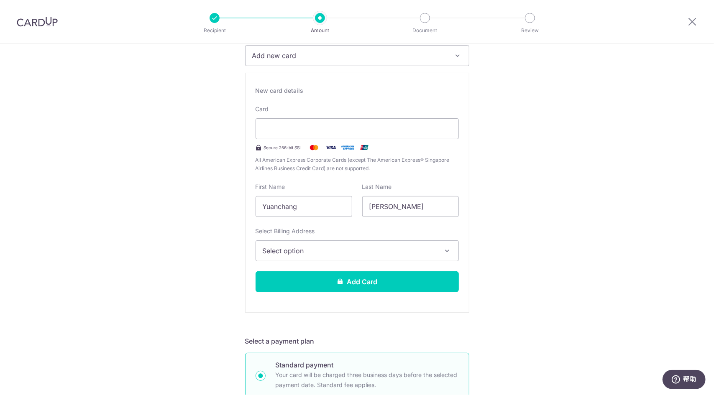
click at [326, 64] on button "Add new card" at bounding box center [357, 55] width 224 height 21
click at [325, 61] on button "Add new card" at bounding box center [357, 55] width 224 height 21
click at [305, 82] on span "Add credit card" at bounding box center [364, 79] width 195 height 8
click at [316, 59] on span "Add new card" at bounding box center [349, 56] width 195 height 10
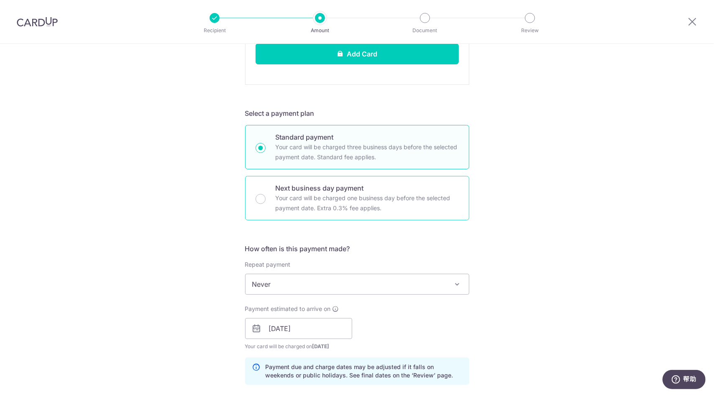
scroll to position [376, 0]
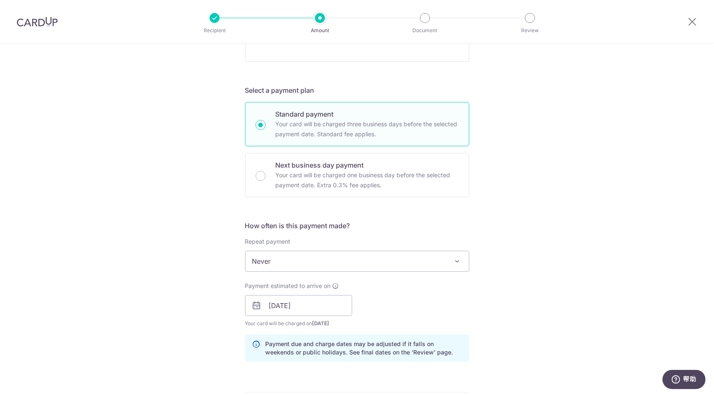
click at [334, 253] on span "Never" at bounding box center [357, 261] width 223 height 20
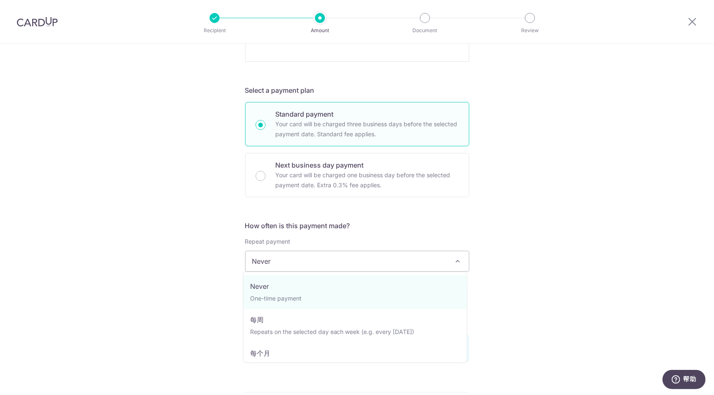
click at [334, 253] on span "Never" at bounding box center [357, 261] width 223 height 20
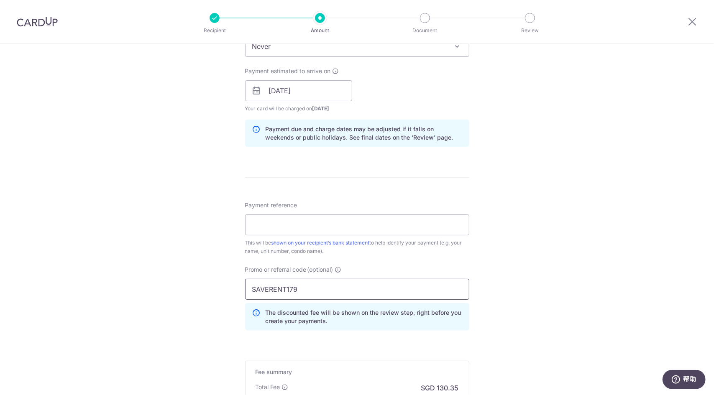
scroll to position [627, 0]
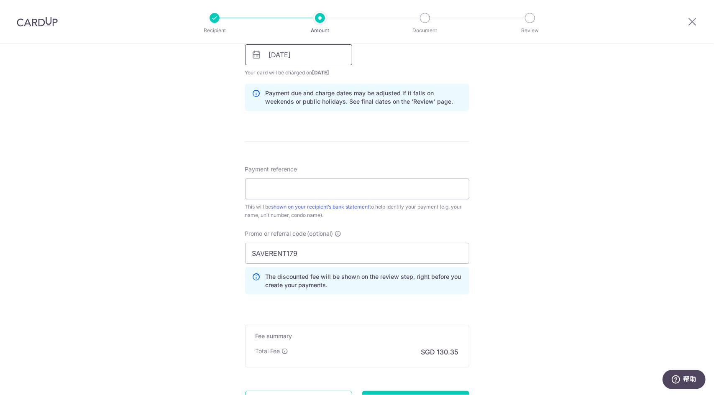
click at [304, 63] on input "15/08/2025" at bounding box center [298, 54] width 107 height 21
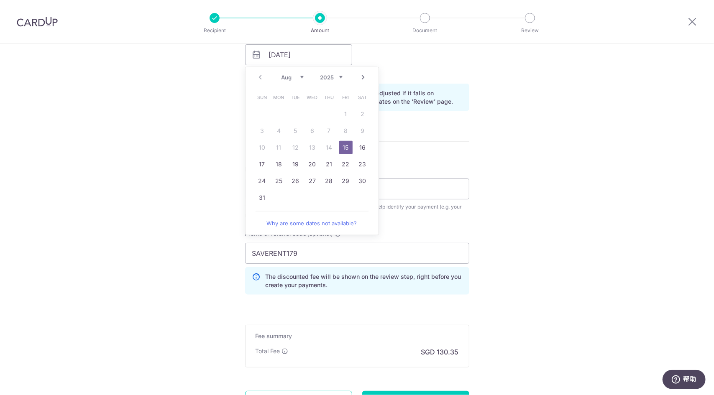
click at [354, 142] on td "16" at bounding box center [362, 147] width 17 height 17
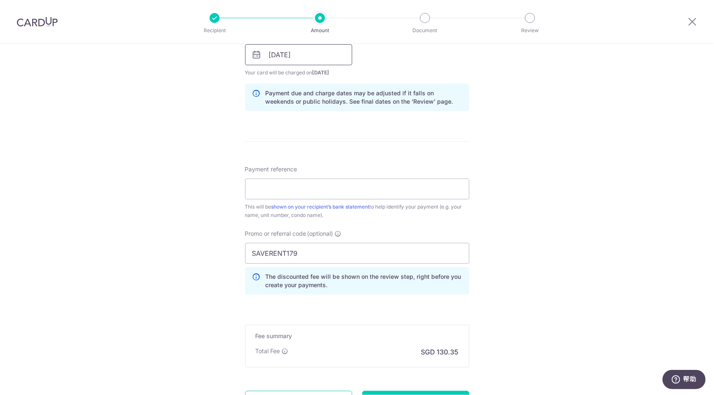
click at [310, 52] on input "16/08/2025" at bounding box center [298, 54] width 107 height 21
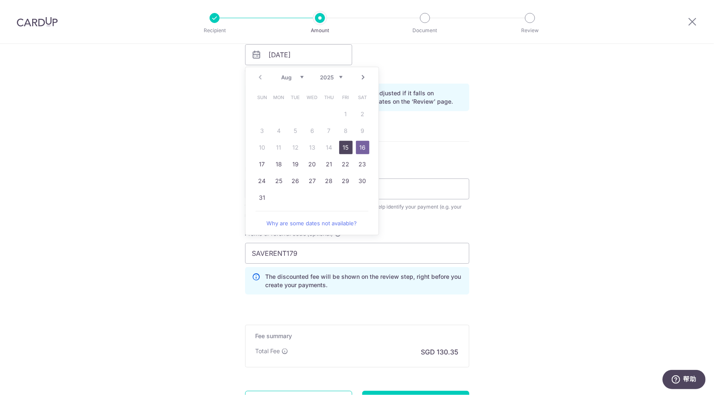
click at [348, 145] on link "15" at bounding box center [345, 147] width 13 height 13
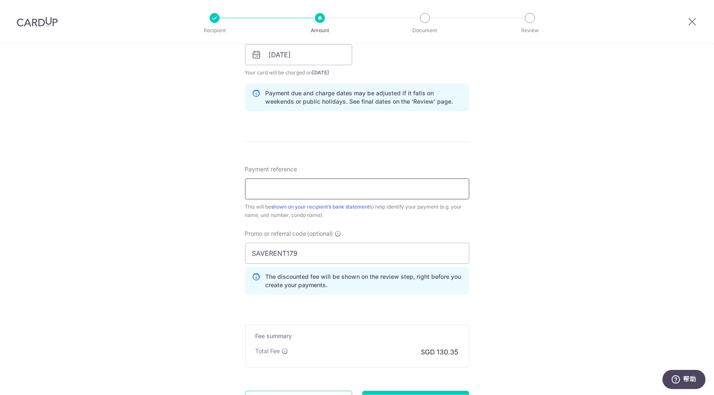
click at [360, 188] on input "Payment reference" at bounding box center [357, 189] width 224 height 21
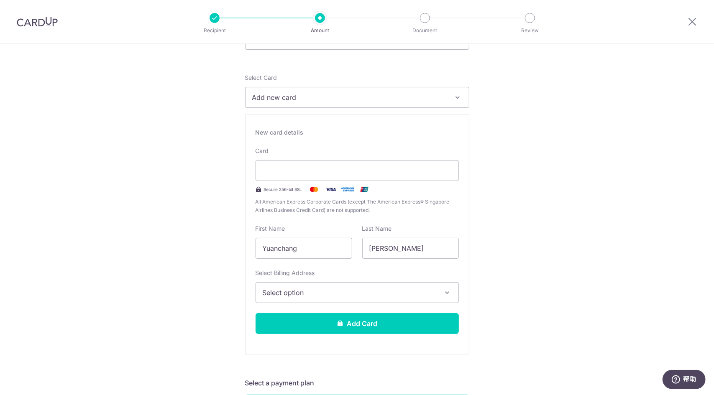
scroll to position [0, 0]
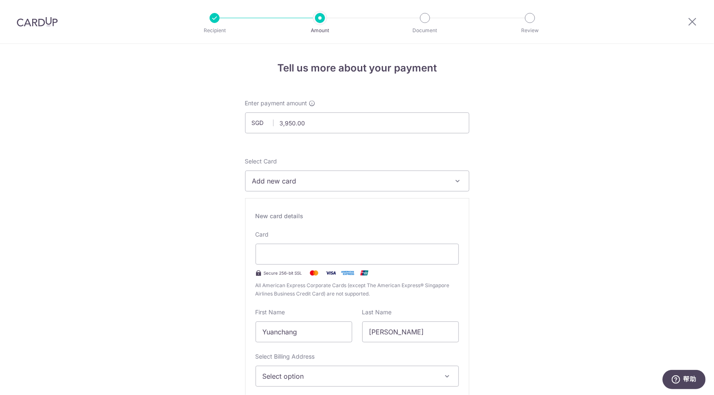
click at [310, 243] on div "Card Secure 256-bit SSL All American Express Corporate Cards (except The Americ…" at bounding box center [357, 264] width 203 height 68
click at [327, 170] on div "Select Card Add new card Add credit card" at bounding box center [357, 174] width 224 height 34
click at [328, 175] on button "Add new card" at bounding box center [357, 181] width 224 height 21
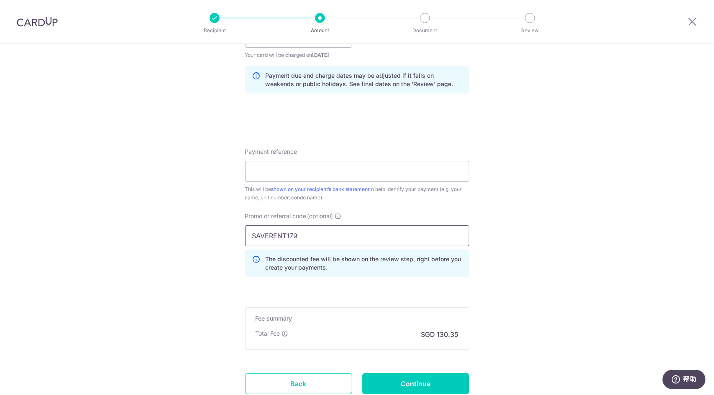
scroll to position [544, 0]
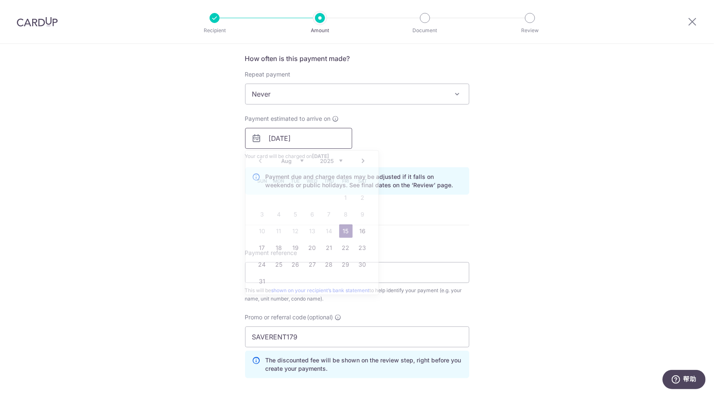
click at [297, 142] on input "15/08/2025" at bounding box center [298, 138] width 107 height 21
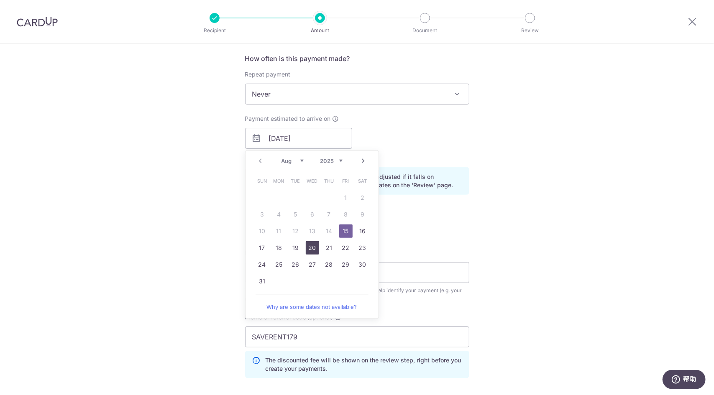
click at [315, 250] on link "20" at bounding box center [312, 247] width 13 height 13
type input "20/08/2025"
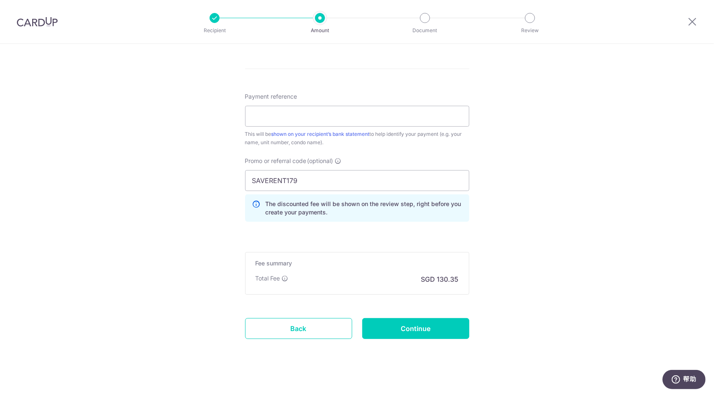
scroll to position [704, 0]
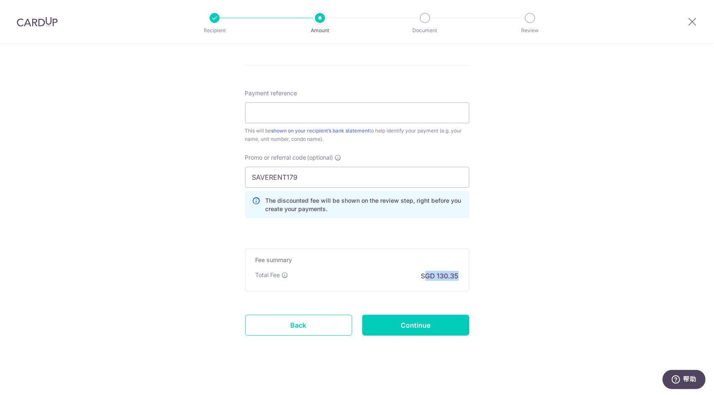
drag, startPoint x: 423, startPoint y: 273, endPoint x: 463, endPoint y: 276, distance: 40.7
click at [463, 276] on div "Fee summary Base fee Extend fee Next-day fee Total Fee SGD 130.35" at bounding box center [357, 270] width 224 height 43
click at [279, 271] on div "Total Fee This fee contributes to keeping our service secure and reliable, and …" at bounding box center [272, 275] width 33 height 8
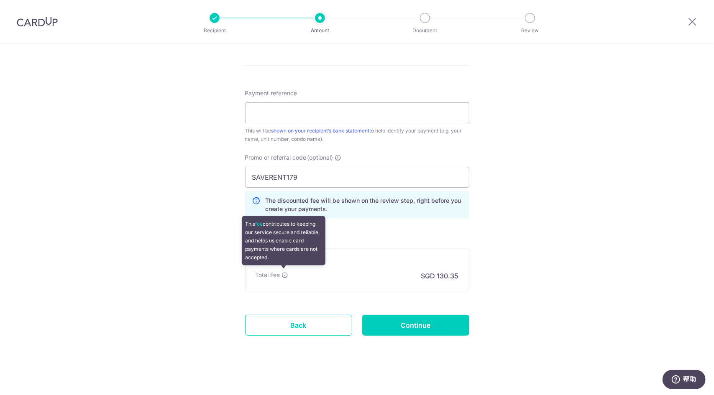
click at [284, 272] on icon at bounding box center [285, 275] width 7 height 7
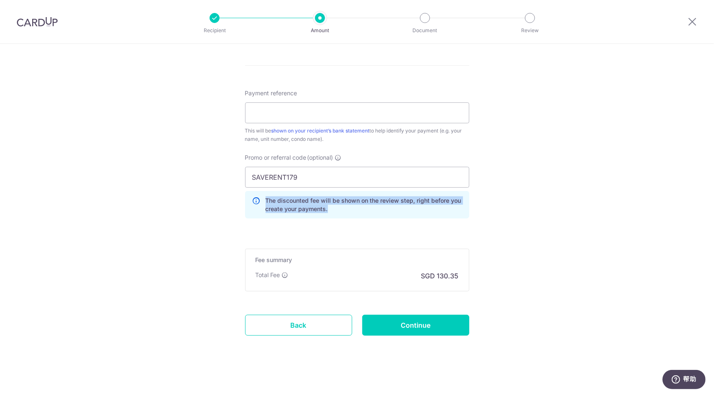
drag, startPoint x: 258, startPoint y: 198, endPoint x: 338, endPoint y: 214, distance: 80.7
click at [338, 214] on div "The discounted fee will be shown on the review step, right before you create yo…" at bounding box center [357, 205] width 224 height 28
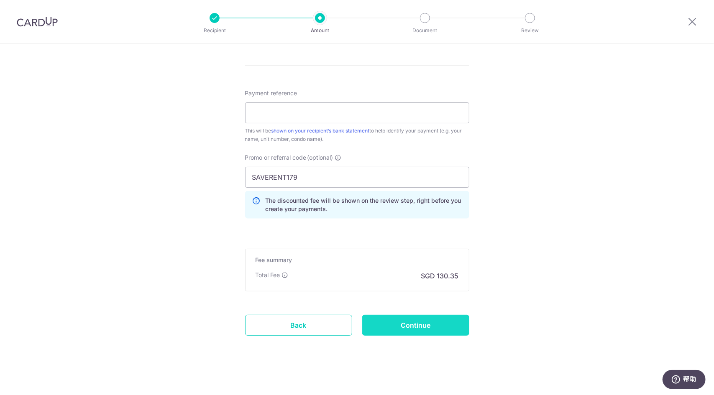
click at [389, 315] on input "Continue" at bounding box center [415, 325] width 107 height 21
type input "Create Schedule"
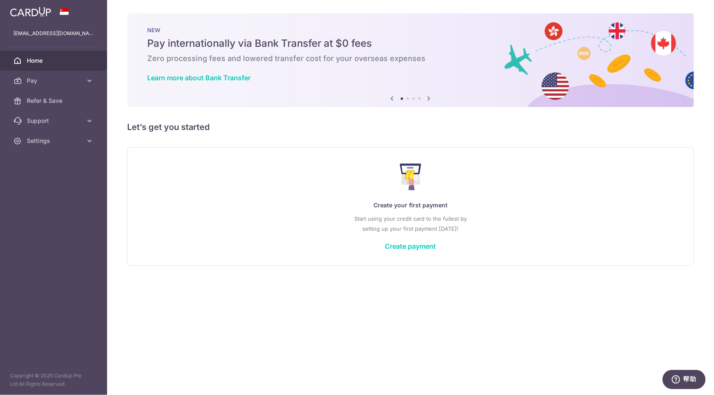
click at [426, 95] on icon at bounding box center [429, 98] width 10 height 10
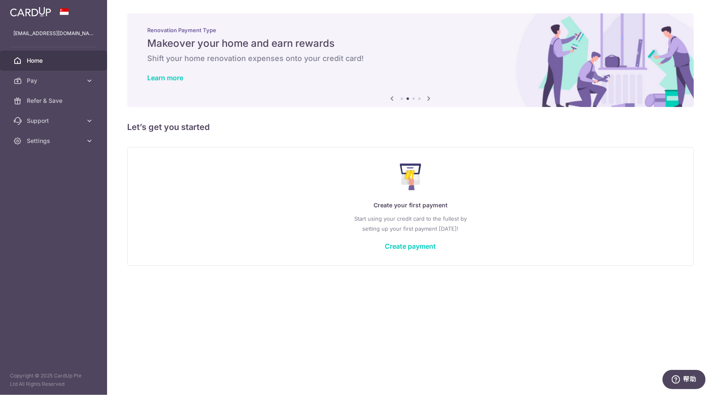
click at [425, 99] on icon at bounding box center [429, 98] width 10 height 10
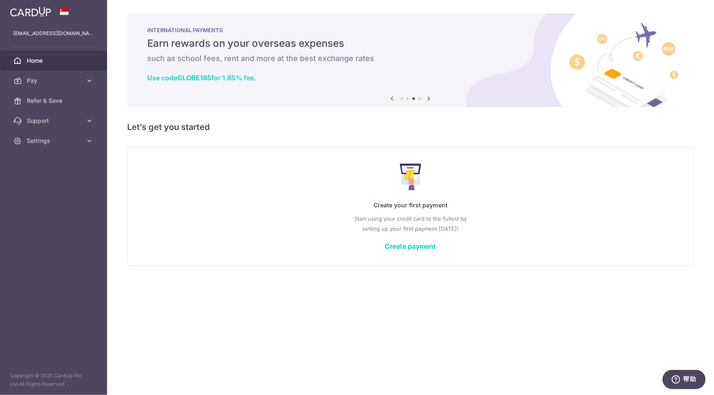
click at [224, 79] on link "Use code GLOBE185 for 1.85% fee." at bounding box center [201, 78] width 109 height 8
click at [428, 101] on icon at bounding box center [429, 98] width 10 height 10
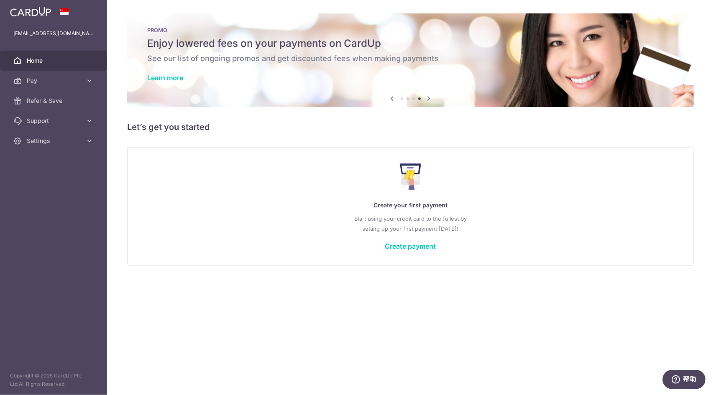
click at [426, 95] on icon at bounding box center [429, 98] width 10 height 10
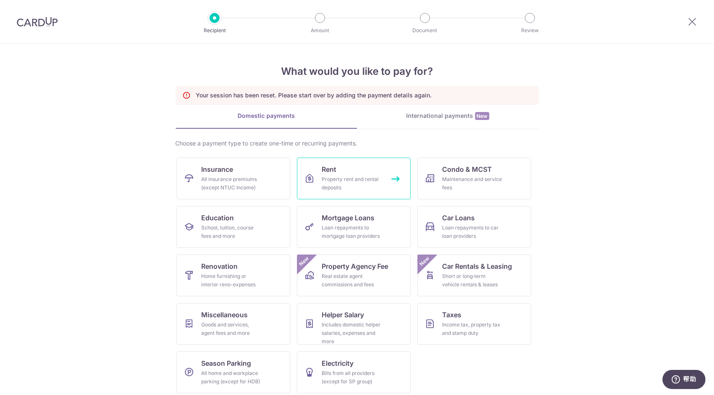
click at [339, 183] on div "Property rent and rental deposits" at bounding box center [352, 183] width 60 height 17
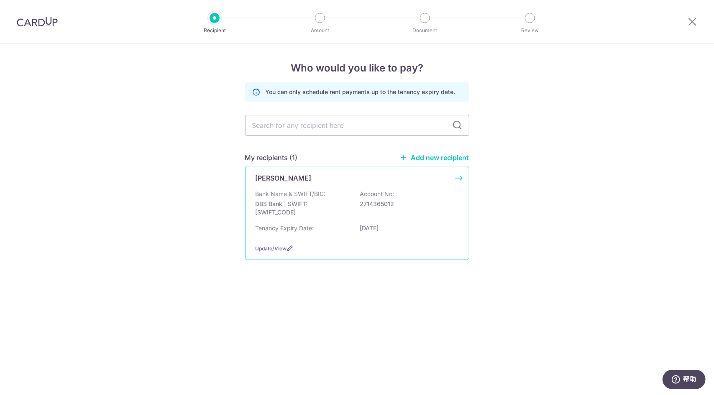
click at [335, 192] on div "Bank Name & SWIFT/BIC: DBS Bank | SWIFT: [SWIFT_CODE] Account No: 2714365012" at bounding box center [357, 205] width 203 height 31
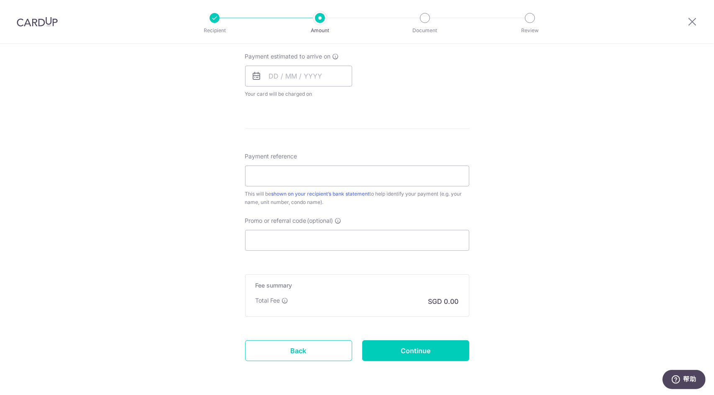
click at [315, 254] on form "Enter payment amount SGD Select Card Select option Add credit card Secure 256-b…" at bounding box center [357, 54] width 224 height 662
click at [320, 239] on input "Promo or referral code (optional)" at bounding box center [357, 240] width 224 height 21
paste input "SAVERENT179"
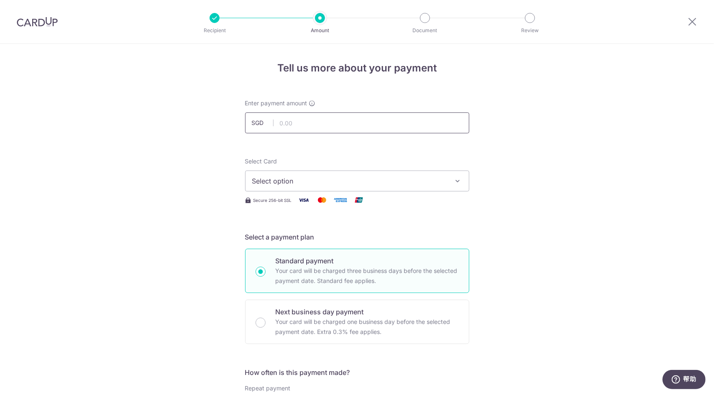
type input "SAVERENT179"
click at [303, 125] on input "text" at bounding box center [357, 123] width 224 height 21
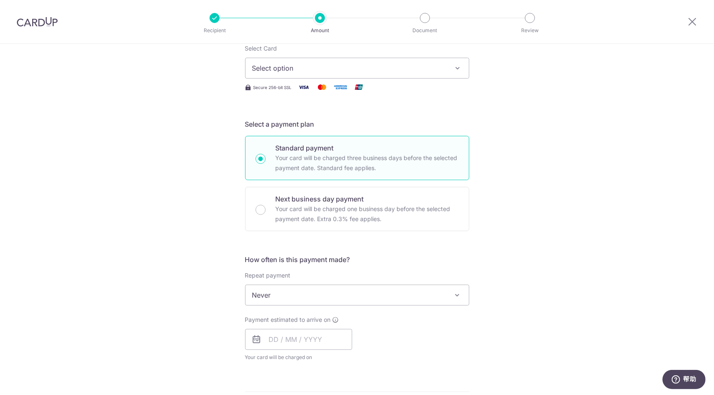
scroll to position [84, 0]
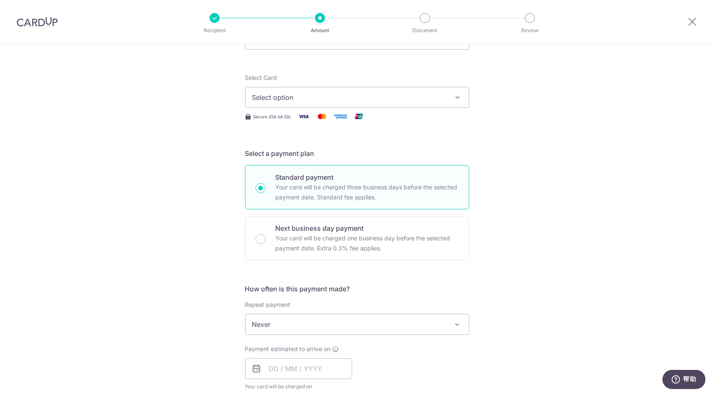
type input "3,950.00"
click at [320, 102] on button "Select option" at bounding box center [357, 97] width 224 height 21
click at [315, 119] on span "Add credit card" at bounding box center [364, 121] width 195 height 8
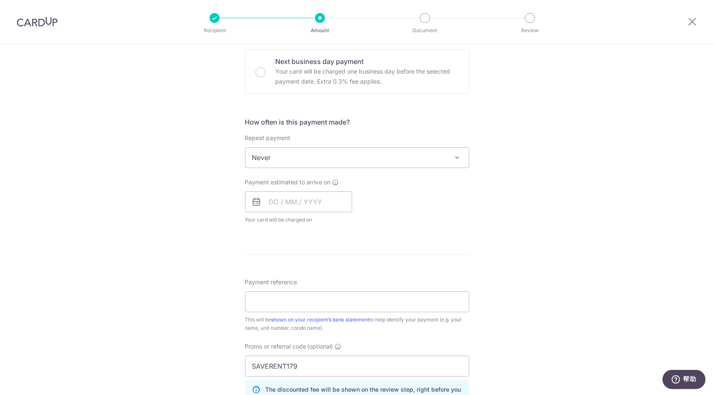
scroll to position [586, 0]
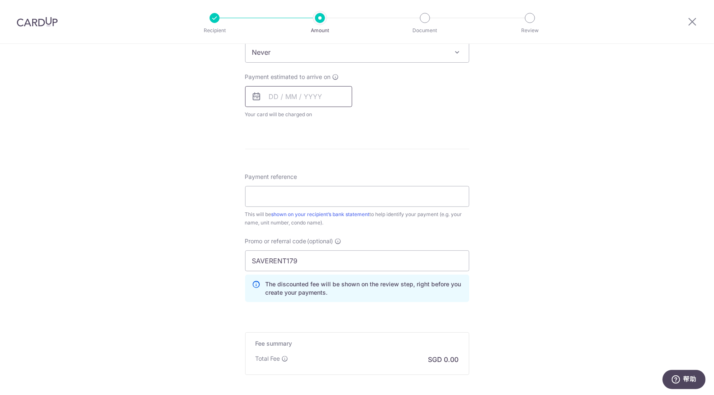
click at [302, 103] on input "text" at bounding box center [298, 96] width 107 height 21
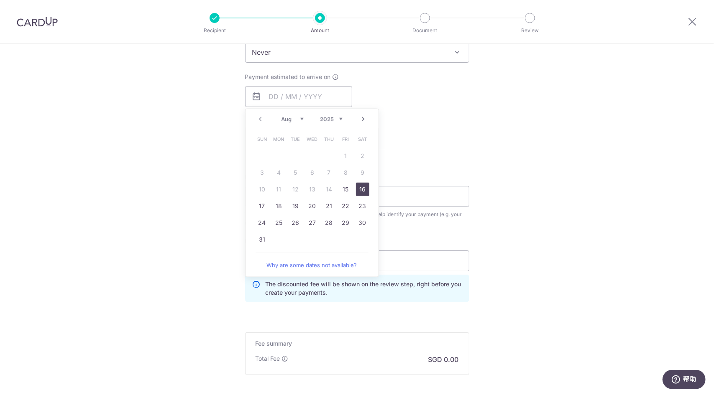
click at [354, 193] on td "16" at bounding box center [362, 189] width 17 height 17
type input "[DATE]"
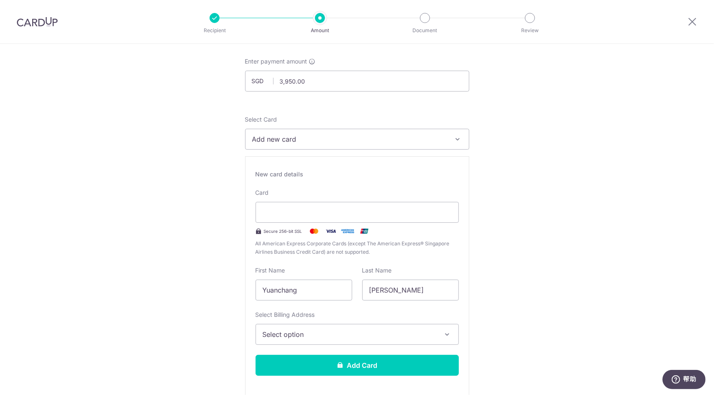
scroll to position [34, 0]
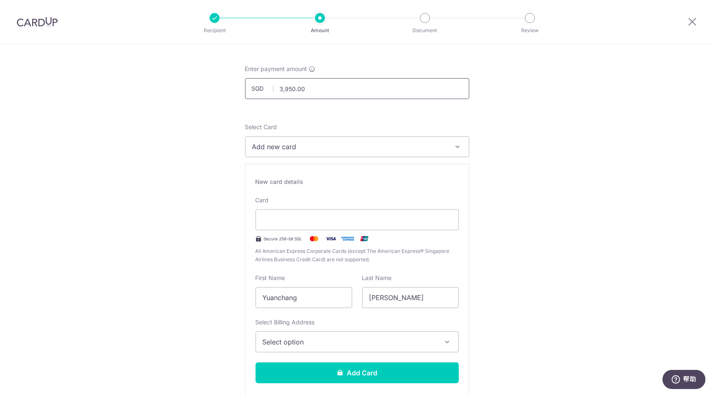
drag, startPoint x: 337, startPoint y: 83, endPoint x: 255, endPoint y: 86, distance: 82.0
click at [255, 86] on div "SGD 3,950.00 3950.00" at bounding box center [357, 88] width 224 height 21
type input "3,950.00"
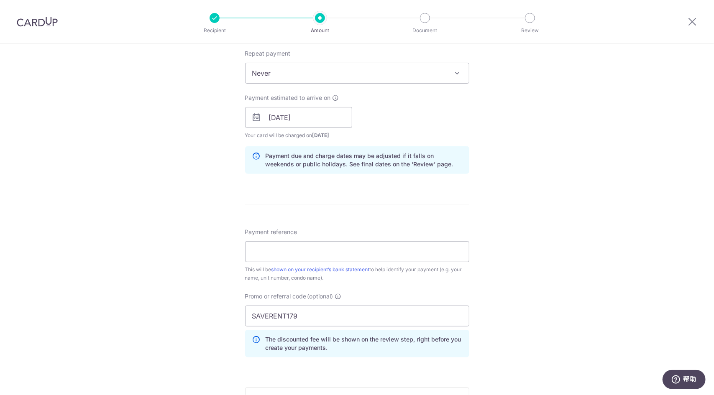
scroll to position [578, 0]
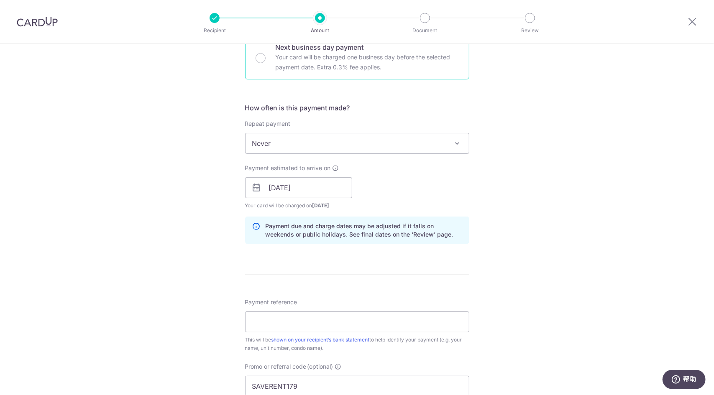
click at [330, 73] on div "Next business day payment Your card will be charged one business day before the…" at bounding box center [357, 57] width 224 height 44
radio input "false"
radio input "true"
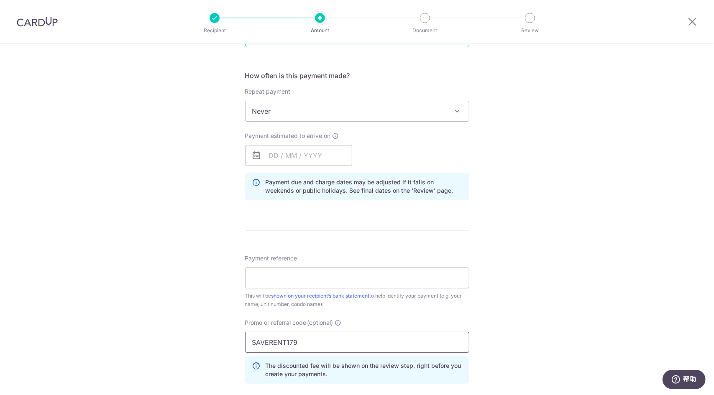
scroll to position [294, 0]
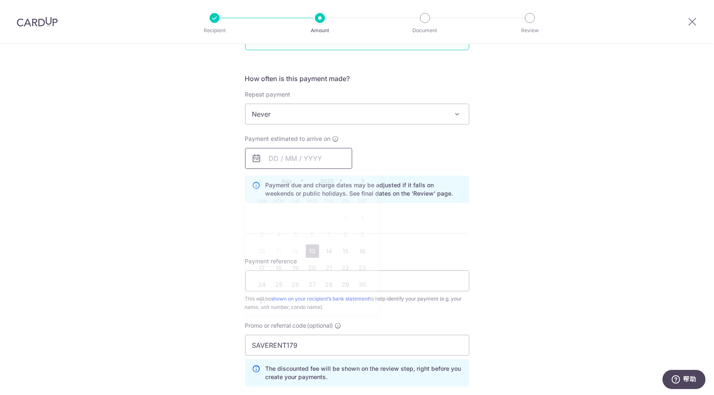
click at [323, 148] on input "text" at bounding box center [298, 158] width 107 height 21
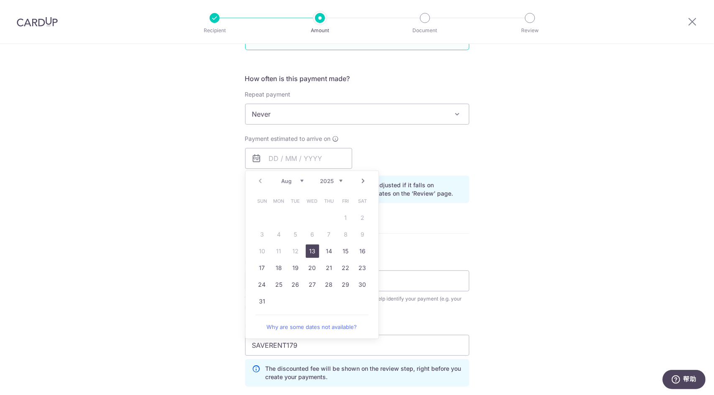
click at [312, 245] on link "13" at bounding box center [312, 251] width 13 height 13
type input "[DATE]"
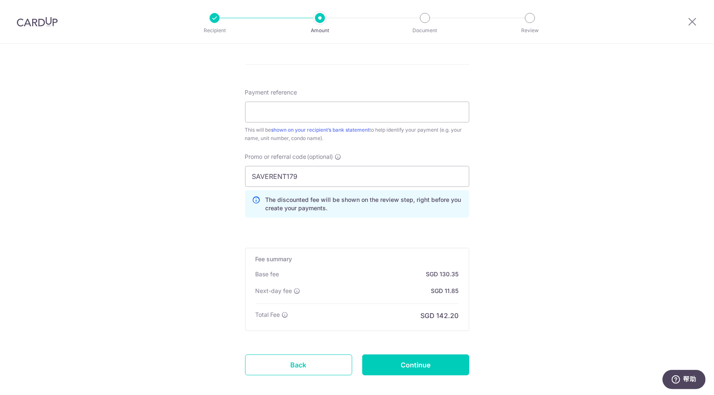
scroll to position [473, 0]
